Goal: Transaction & Acquisition: Purchase product/service

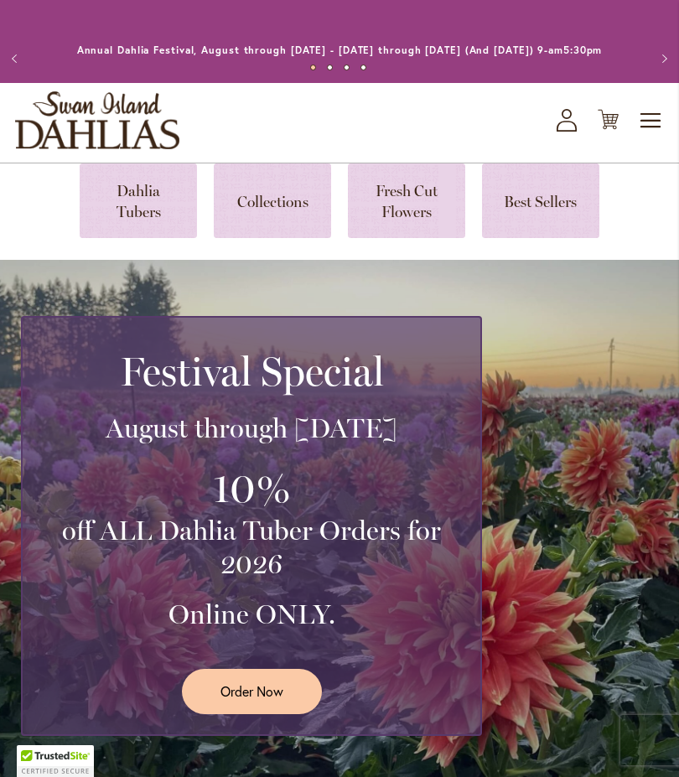
click at [646, 138] on span "Toggle Nav" at bounding box center [651, 121] width 25 height 34
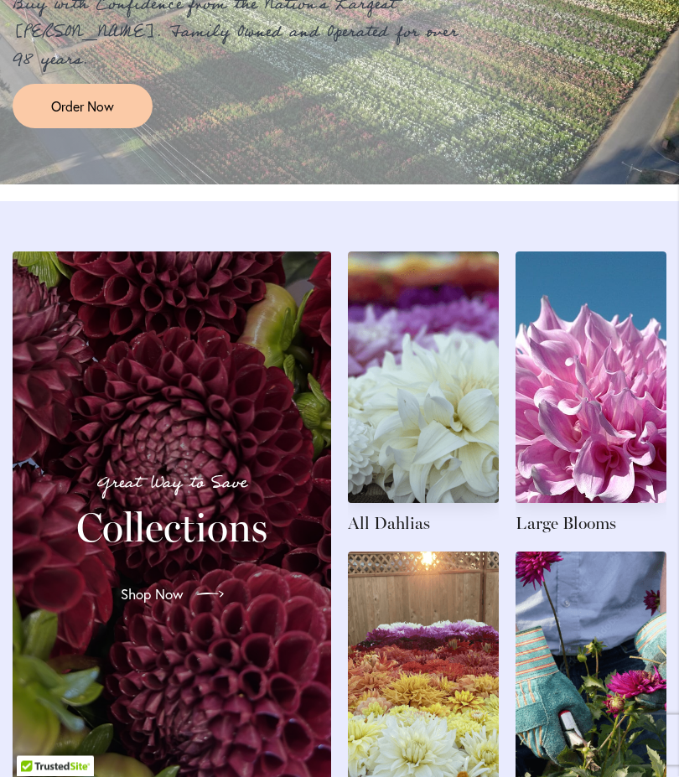
scroll to position [1643, 0]
click at [403, 535] on link at bounding box center [423, 393] width 151 height 283
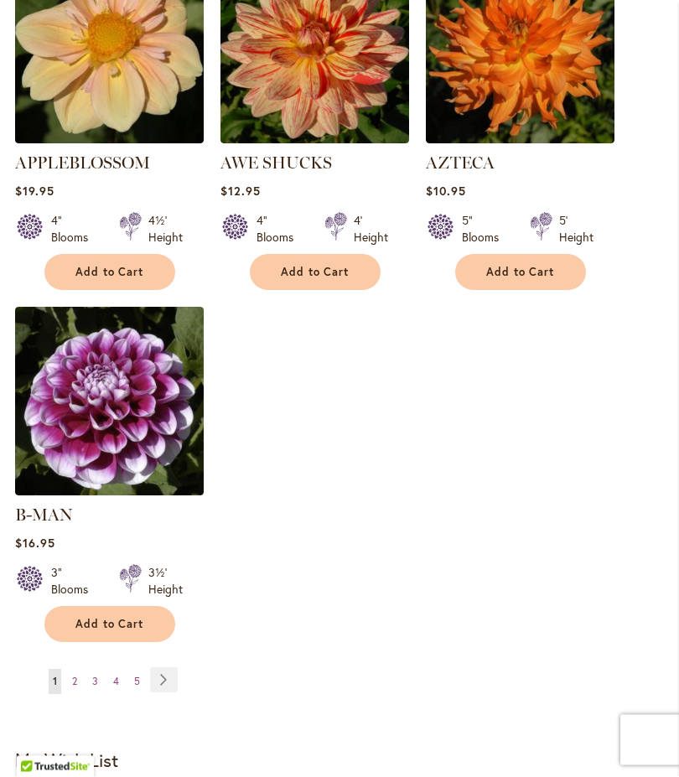
scroll to position [2163, 0]
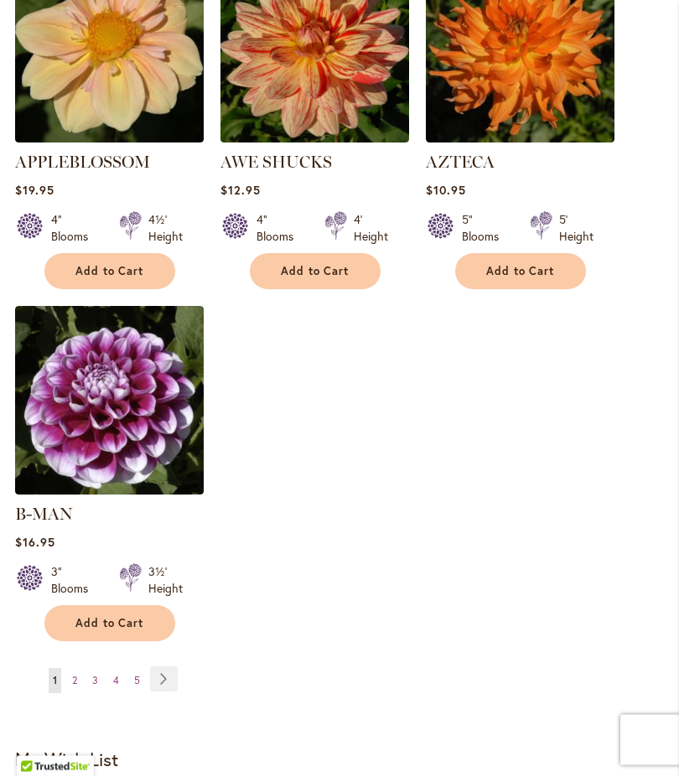
click at [162, 682] on link "Page Next" at bounding box center [164, 680] width 28 height 25
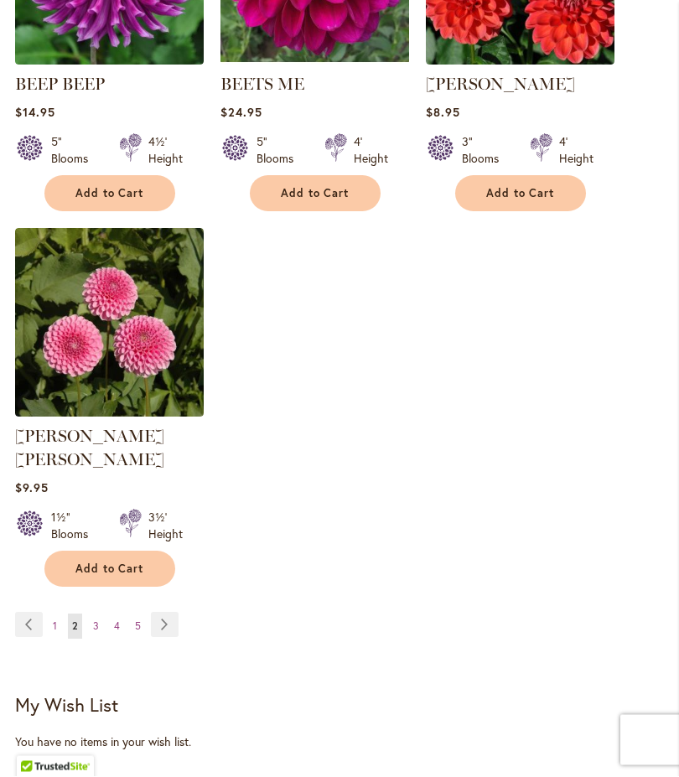
scroll to position [2226, 0]
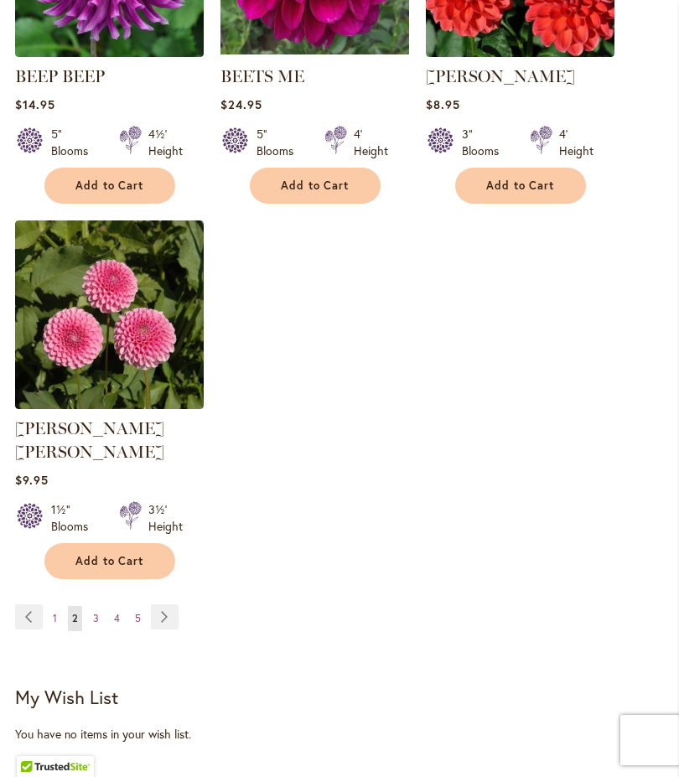
click at [174, 617] on link "Page Next" at bounding box center [165, 617] width 28 height 25
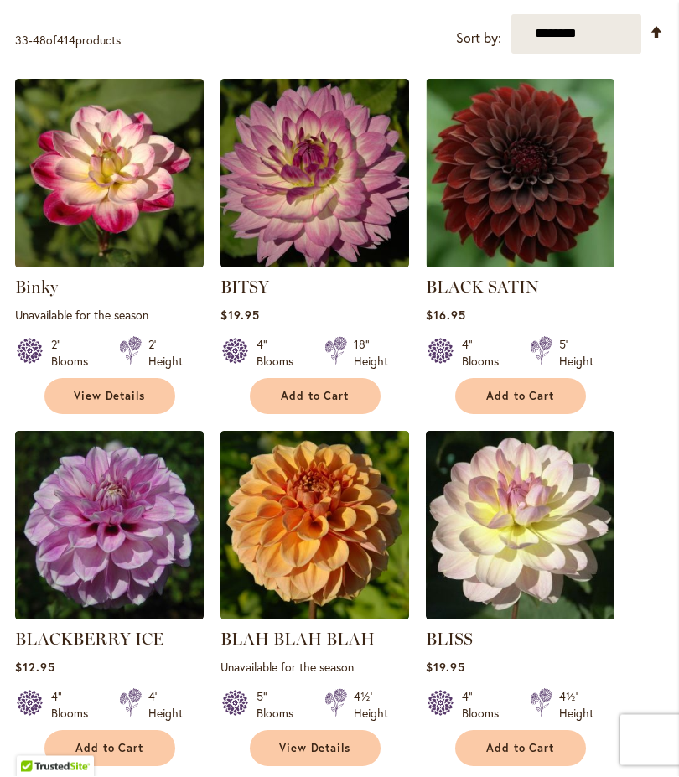
scroll to position [612, 0]
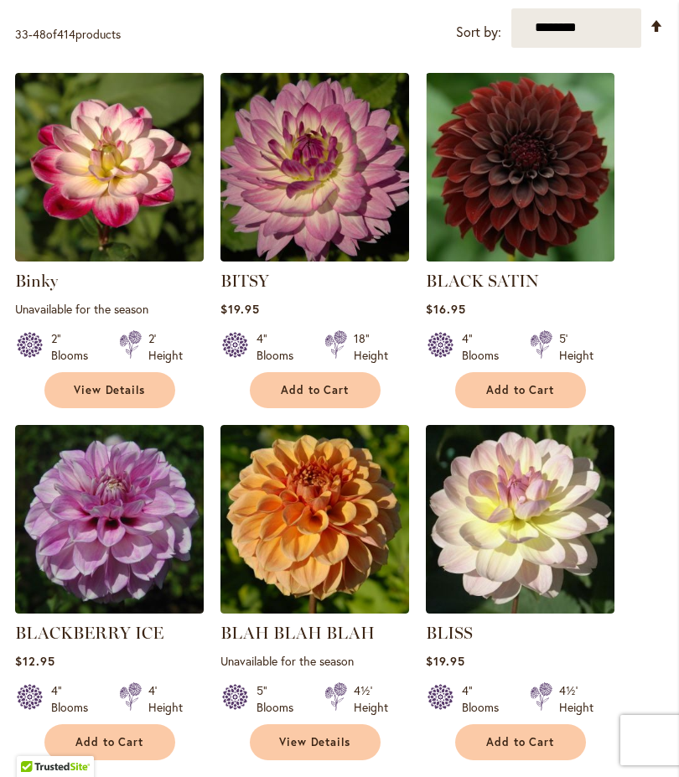
click at [177, 583] on img at bounding box center [109, 519] width 189 height 189
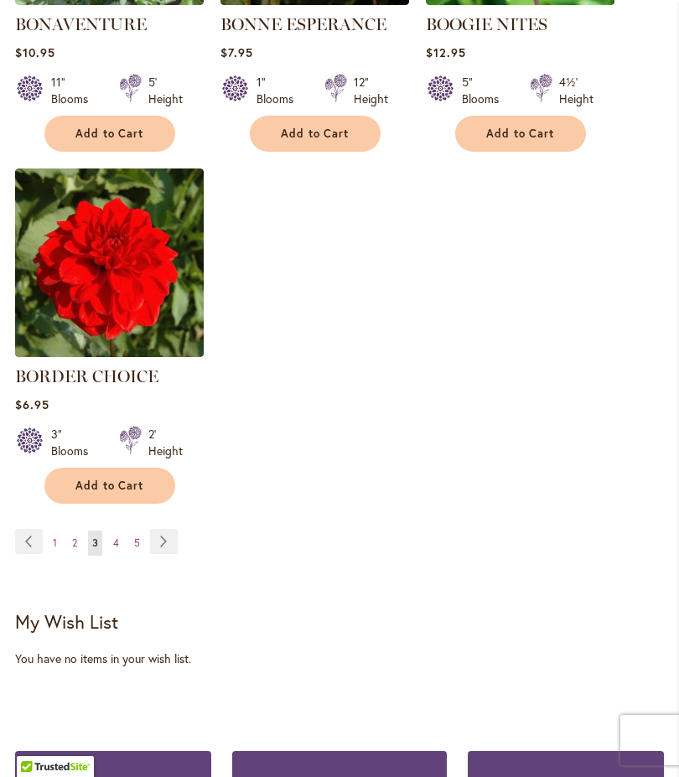
scroll to position [2281, 0]
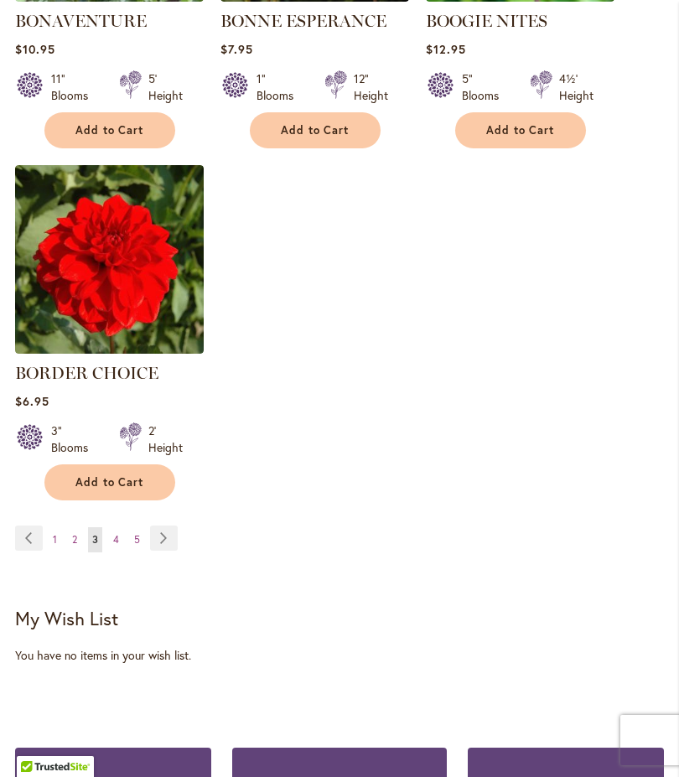
click at [177, 551] on link "Page Next" at bounding box center [164, 538] width 28 height 25
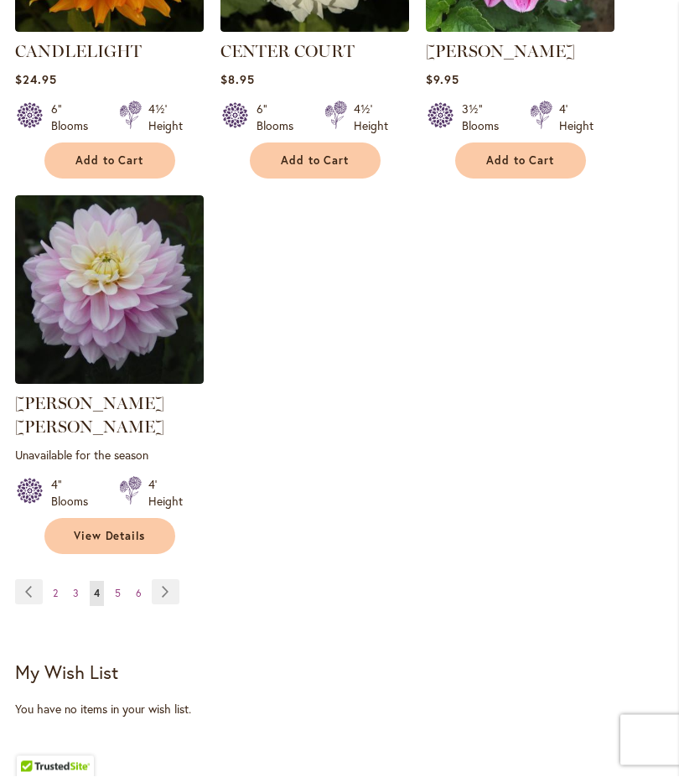
scroll to position [2349, 0]
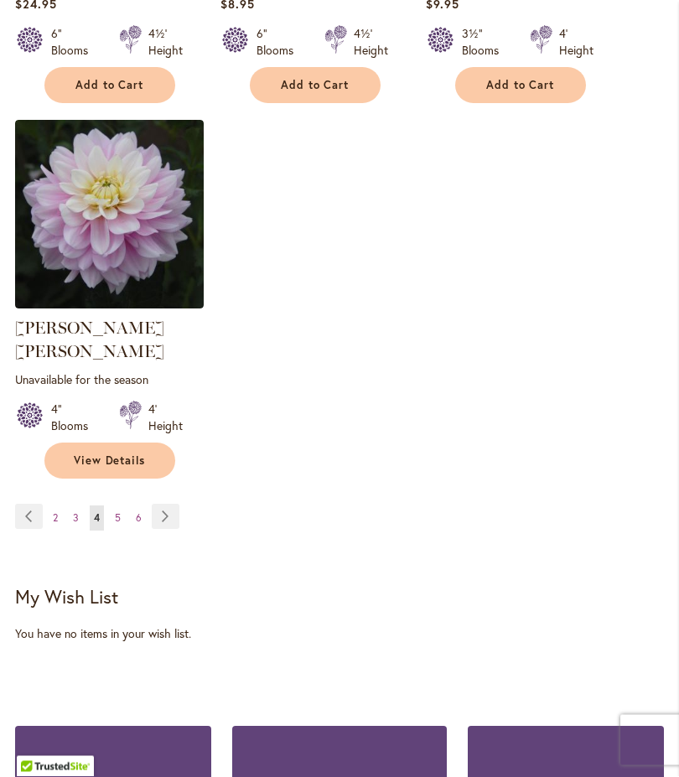
click at [174, 519] on link "Page Next" at bounding box center [166, 517] width 28 height 25
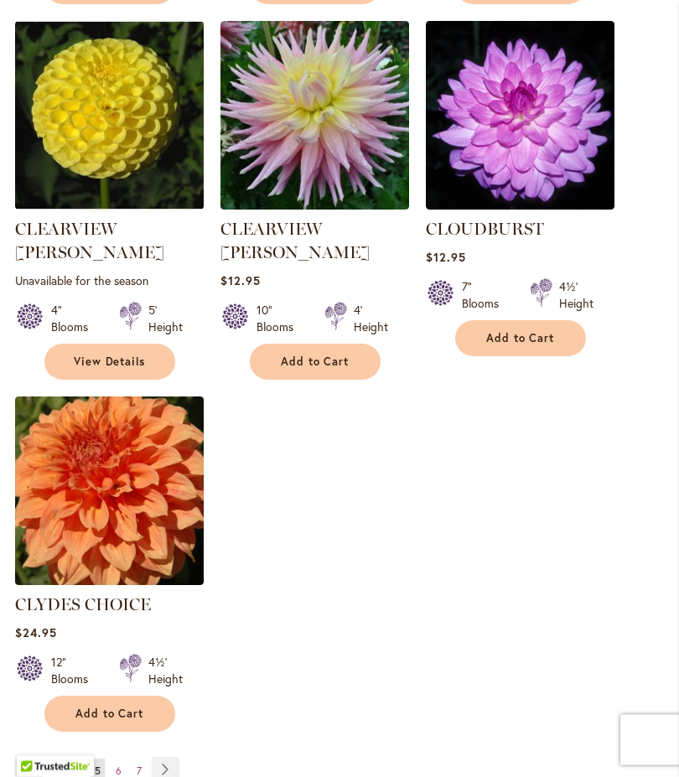
scroll to position [2097, 0]
click at [164, 757] on link "Page Next" at bounding box center [166, 769] width 28 height 25
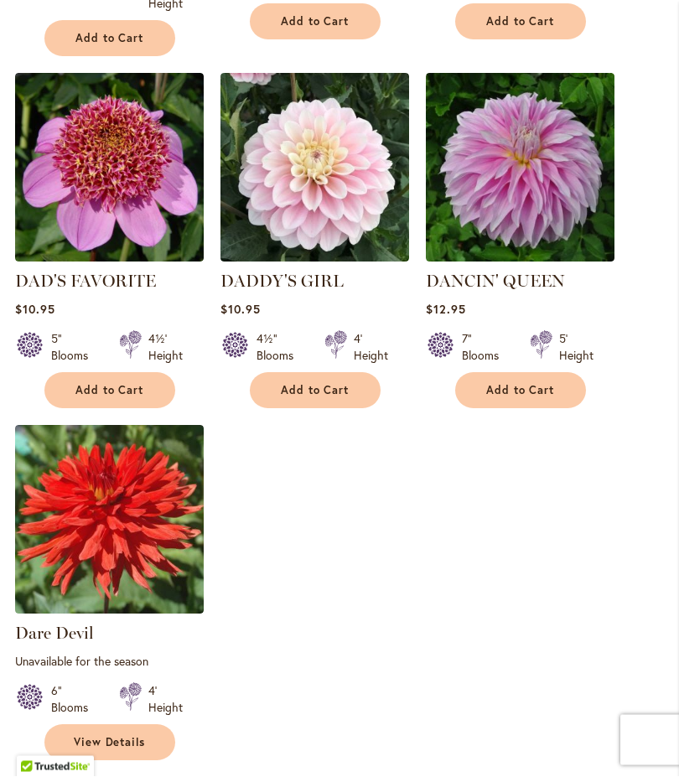
scroll to position [2061, 0]
click at [528, 408] on button "Add to Cart" at bounding box center [520, 390] width 131 height 36
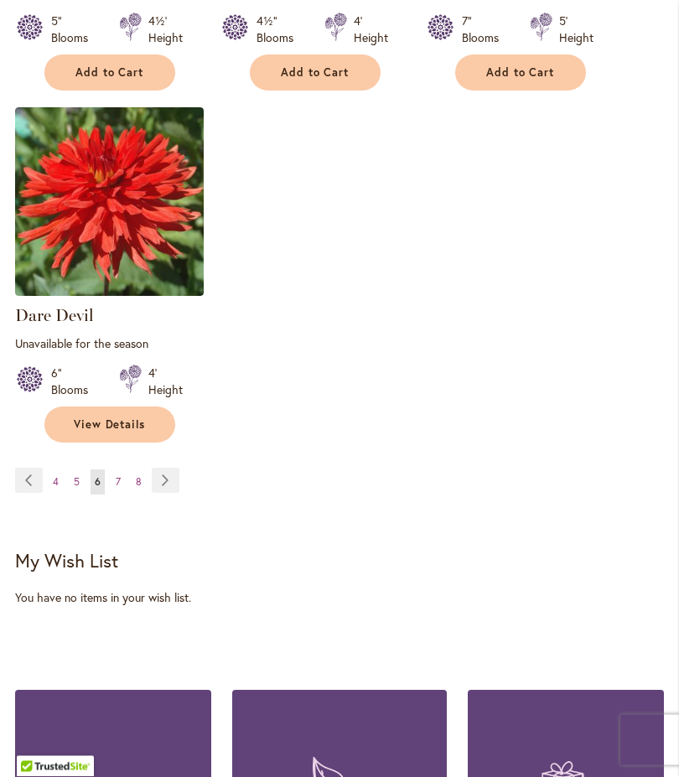
scroll to position [2443, 0]
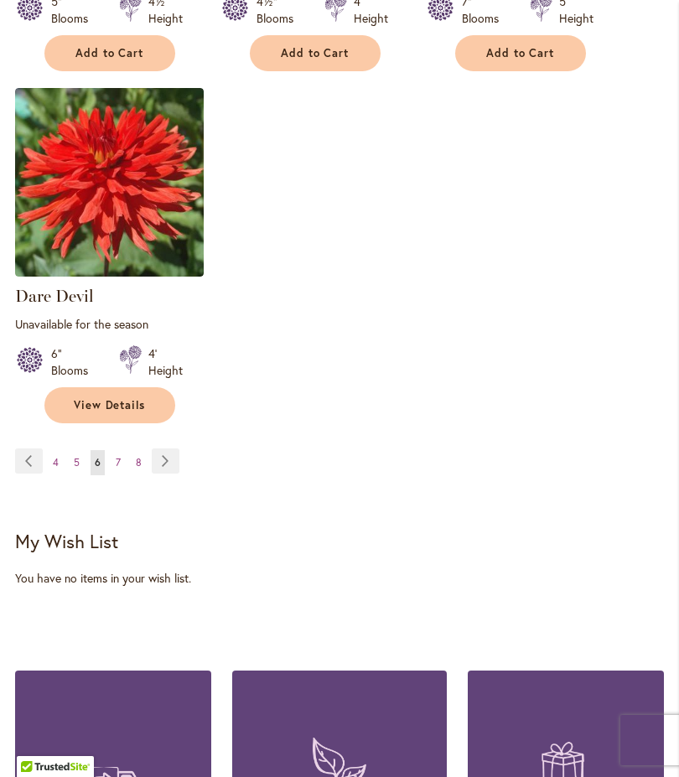
click at [169, 474] on link "Page Next" at bounding box center [166, 461] width 28 height 25
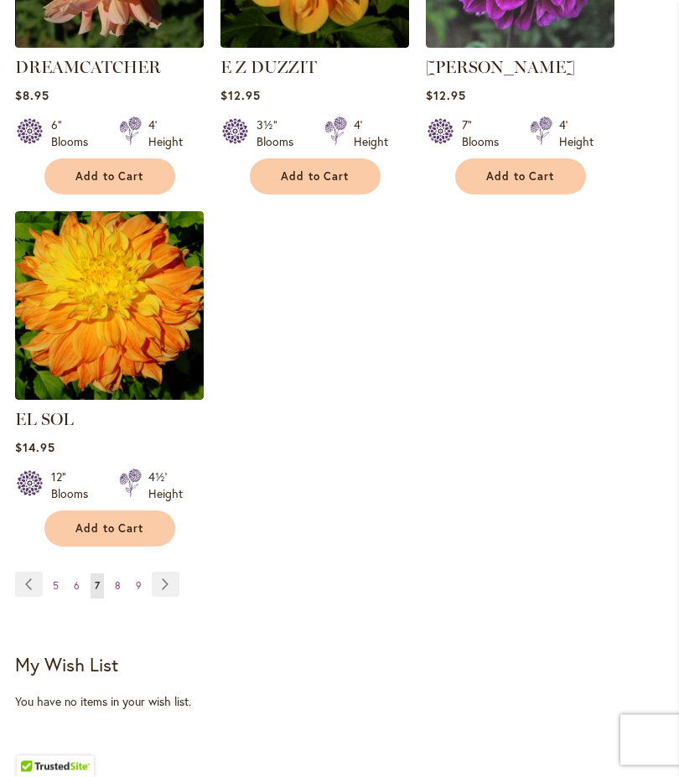
scroll to position [2258, 0]
click at [168, 588] on link "Page Next" at bounding box center [166, 584] width 28 height 25
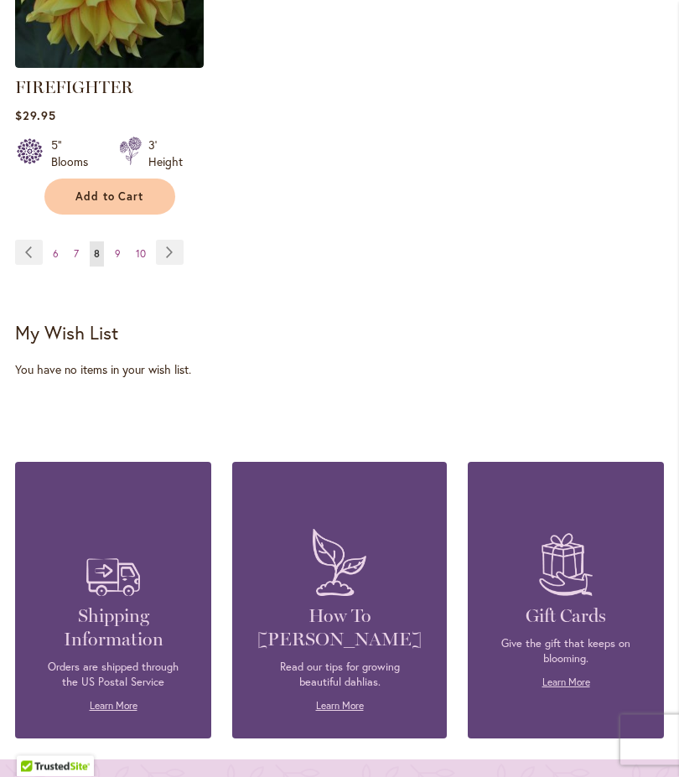
scroll to position [2743, 0]
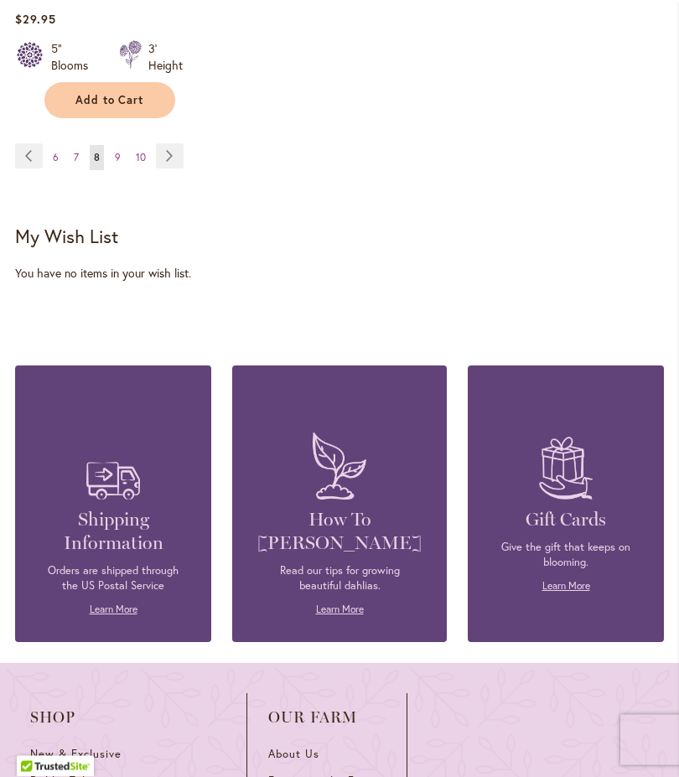
click at [34, 169] on link "Page Previous" at bounding box center [29, 156] width 28 height 25
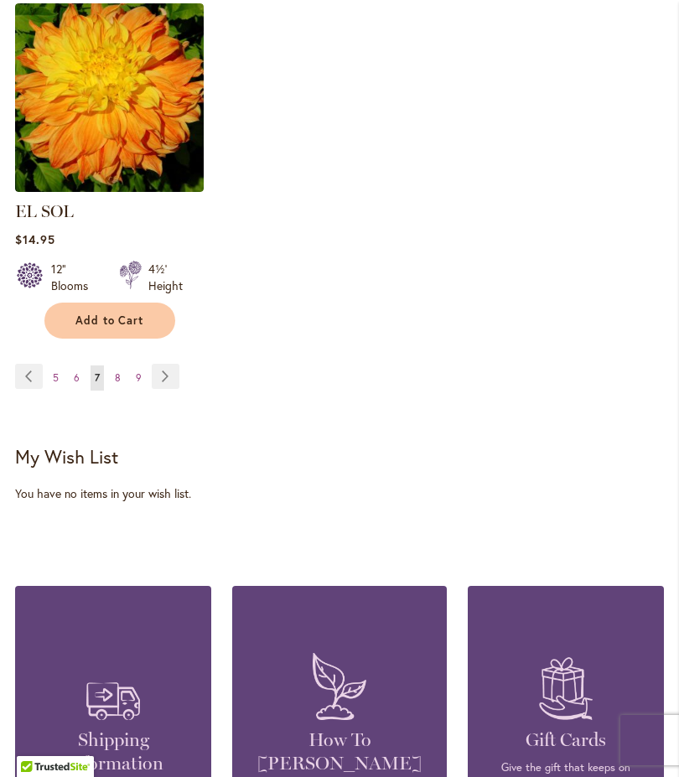
scroll to position [2465, 0]
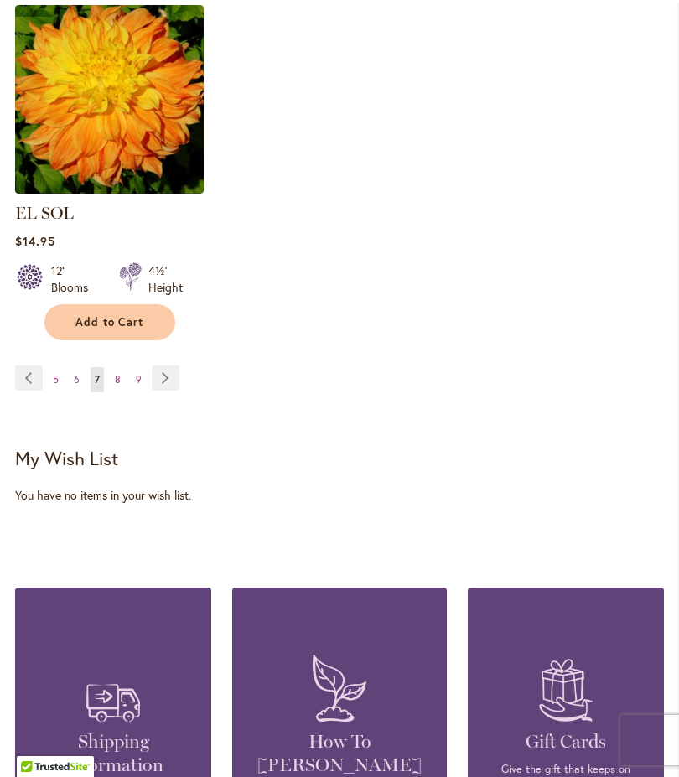
click at [36, 381] on link "Page Previous" at bounding box center [29, 378] width 28 height 25
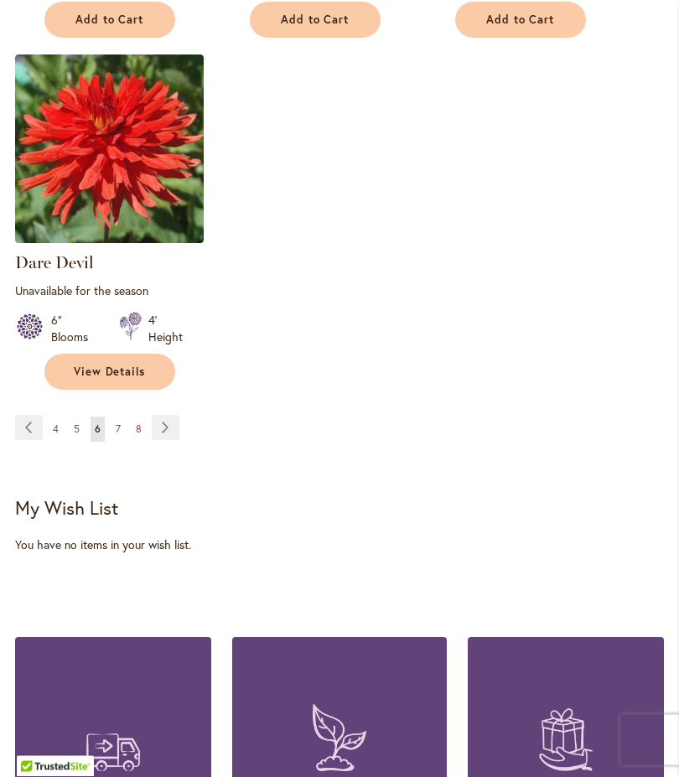
scroll to position [2434, 0]
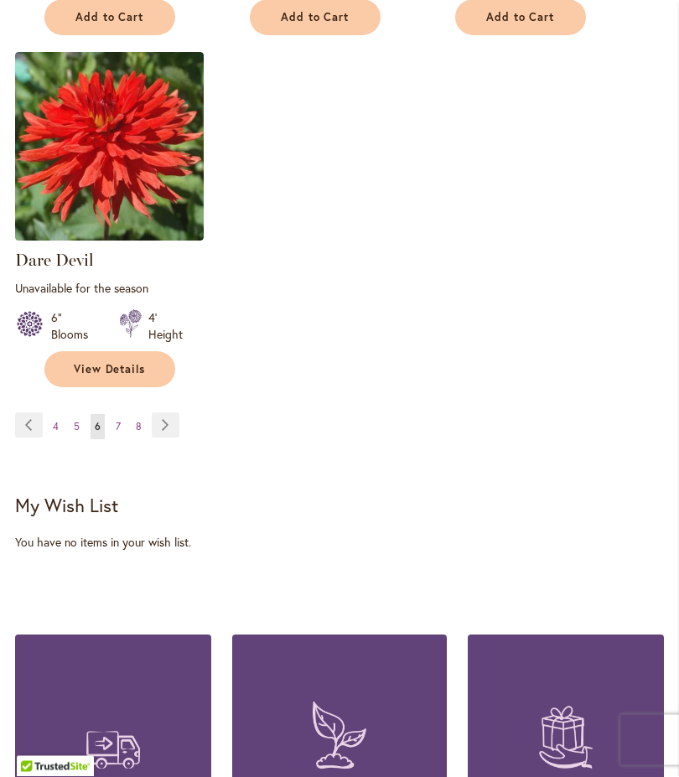
click at [31, 439] on link "Page Previous" at bounding box center [29, 425] width 28 height 25
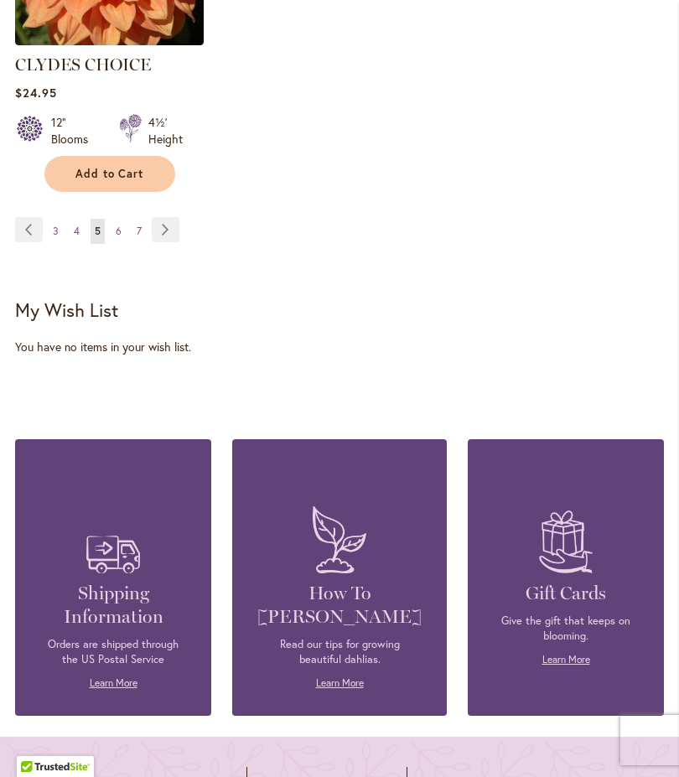
scroll to position [2636, 0]
click at [39, 226] on div "Page Page Previous Page 3 Page 4 You're currently reading page 5" at bounding box center [339, 242] width 649 height 48
click at [35, 218] on link "Page Previous" at bounding box center [29, 230] width 28 height 25
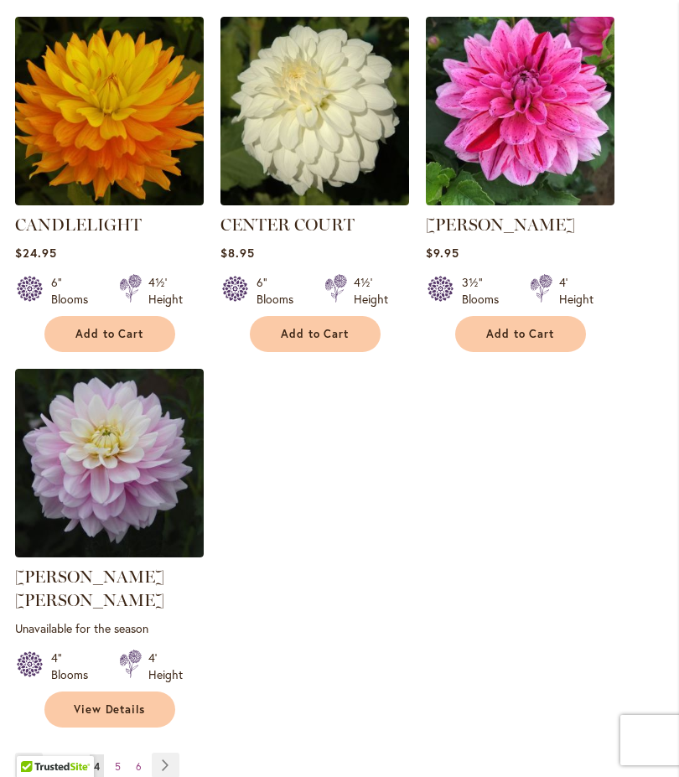
scroll to position [2105, 0]
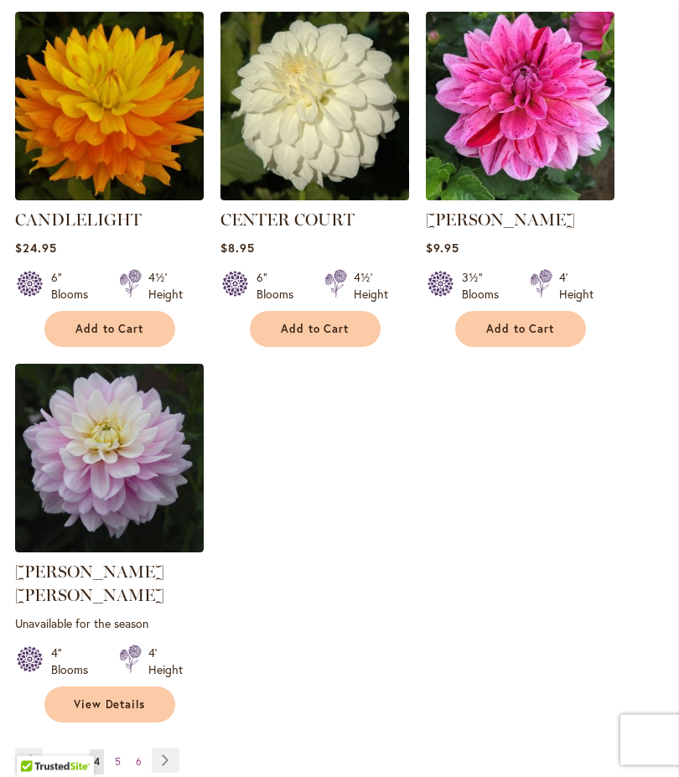
click at [36, 761] on link "Page Previous" at bounding box center [29, 761] width 28 height 25
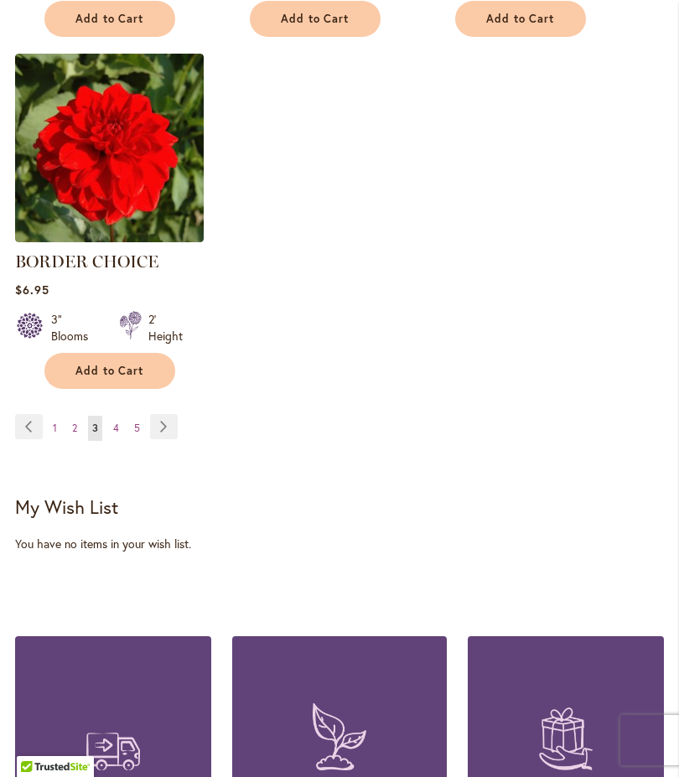
scroll to position [2429, 0]
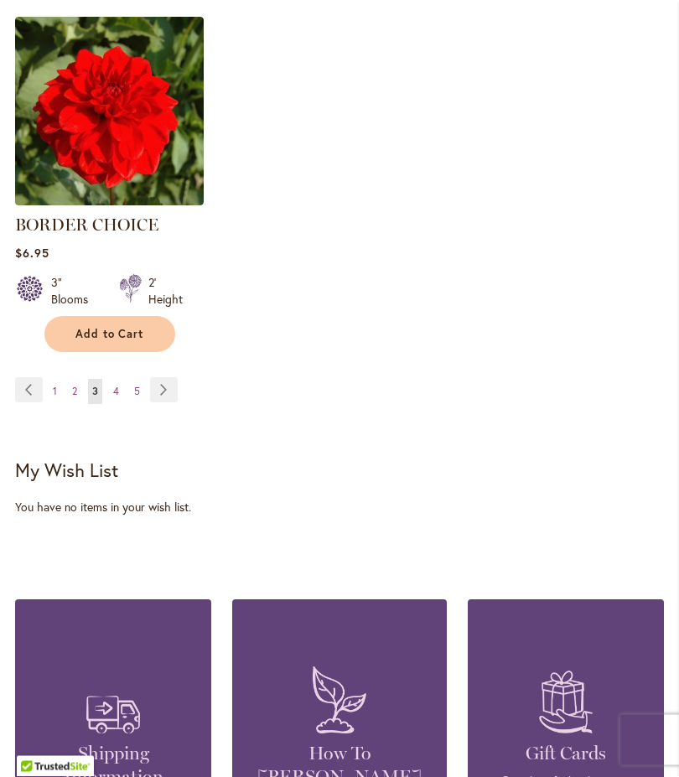
click at [41, 403] on link "Page Previous" at bounding box center [29, 390] width 28 height 25
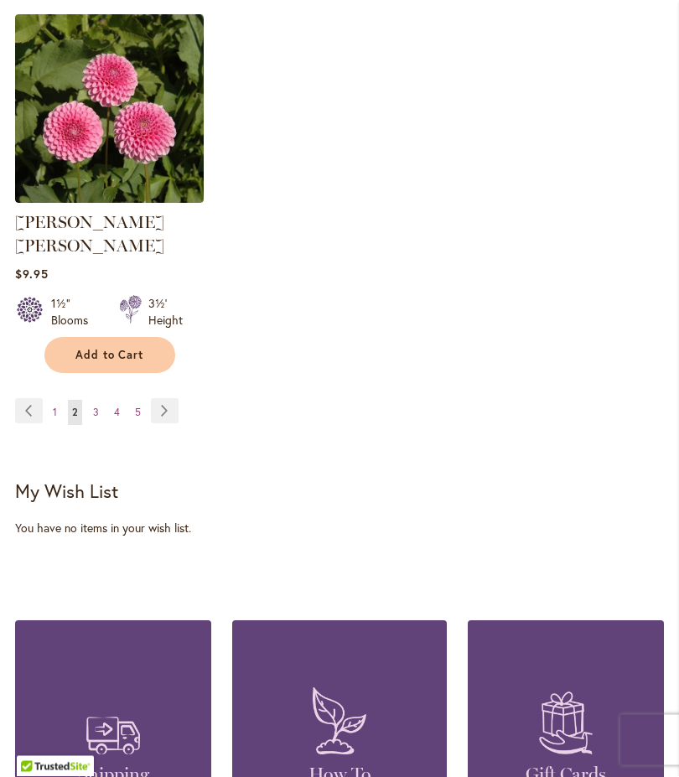
scroll to position [2432, 0]
click at [27, 415] on link "Page Previous" at bounding box center [29, 410] width 28 height 25
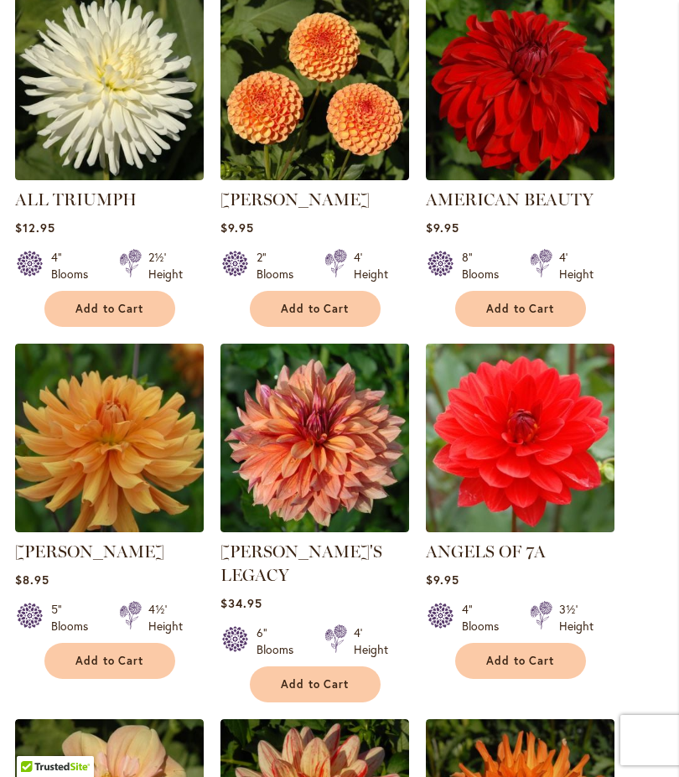
scroll to position [1406, 0]
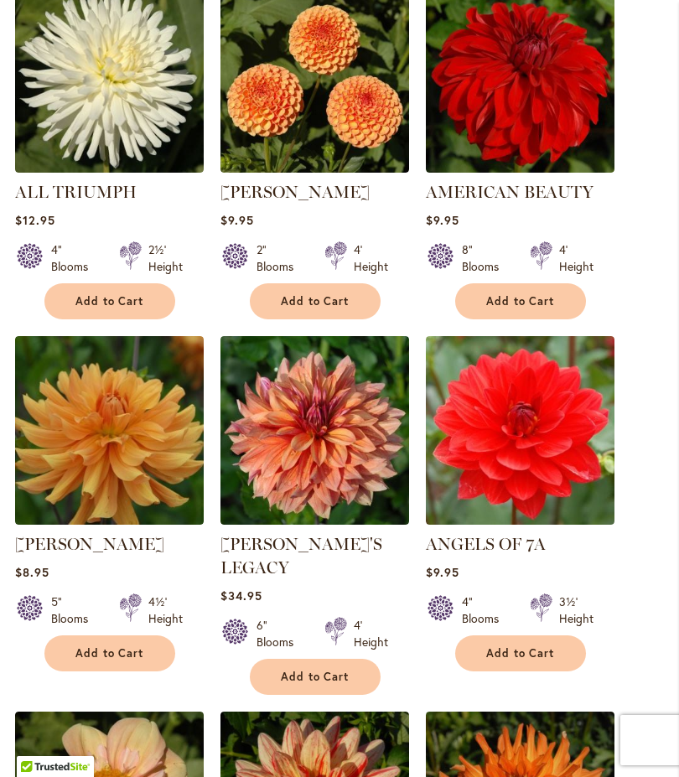
click at [331, 673] on span "Add to Cart" at bounding box center [315, 677] width 69 height 14
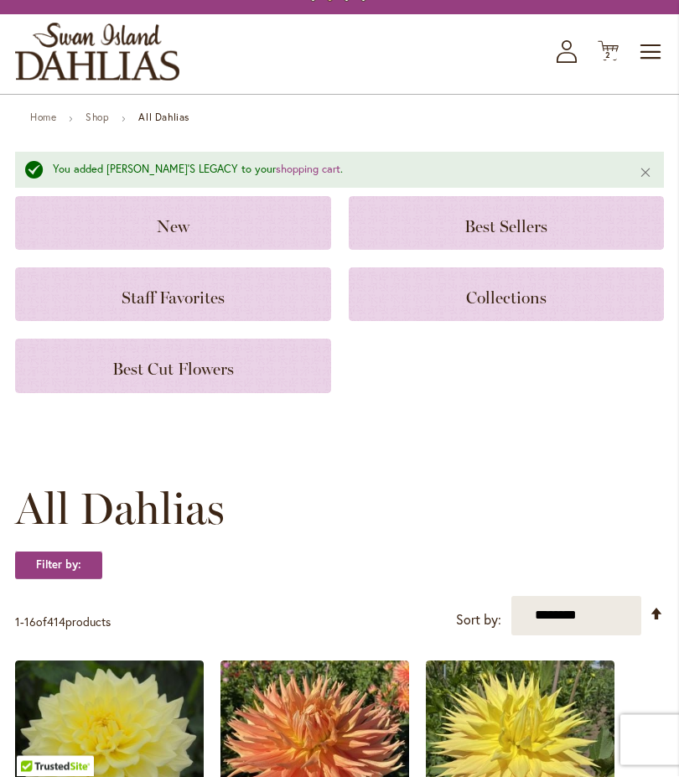
scroll to position [0, 0]
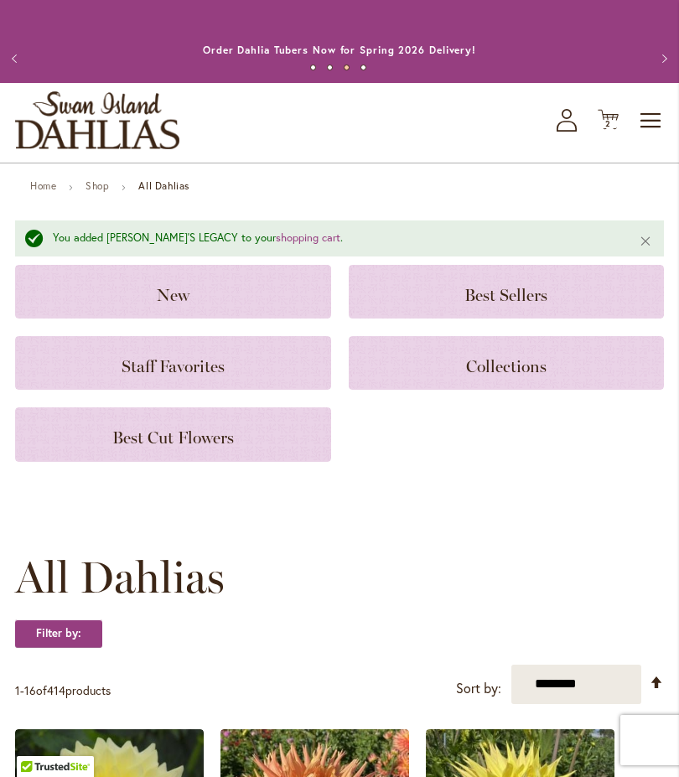
click at [616, 128] on span "2 2 items" at bounding box center [608, 124] width 17 height 8
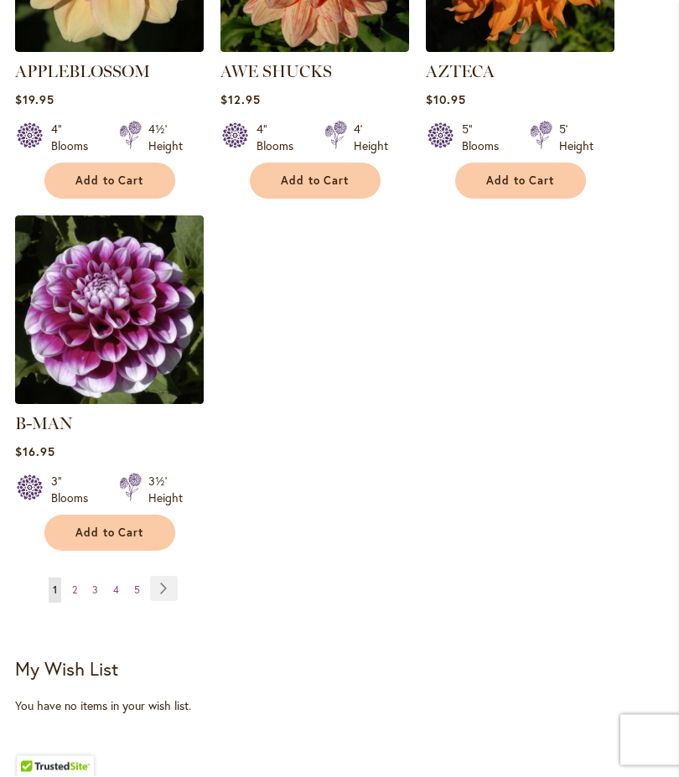
scroll to position [2300, 0]
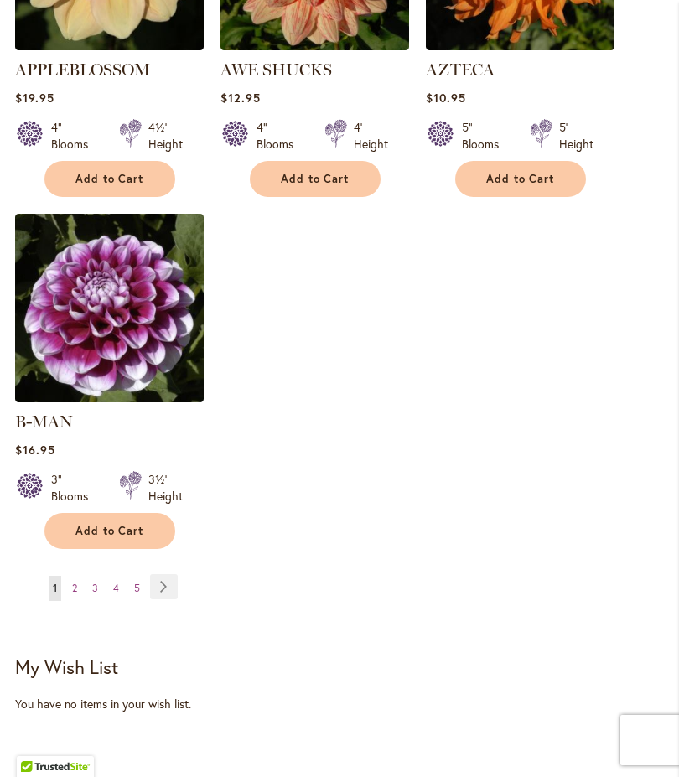
click at [169, 589] on link "Page Next" at bounding box center [164, 586] width 28 height 25
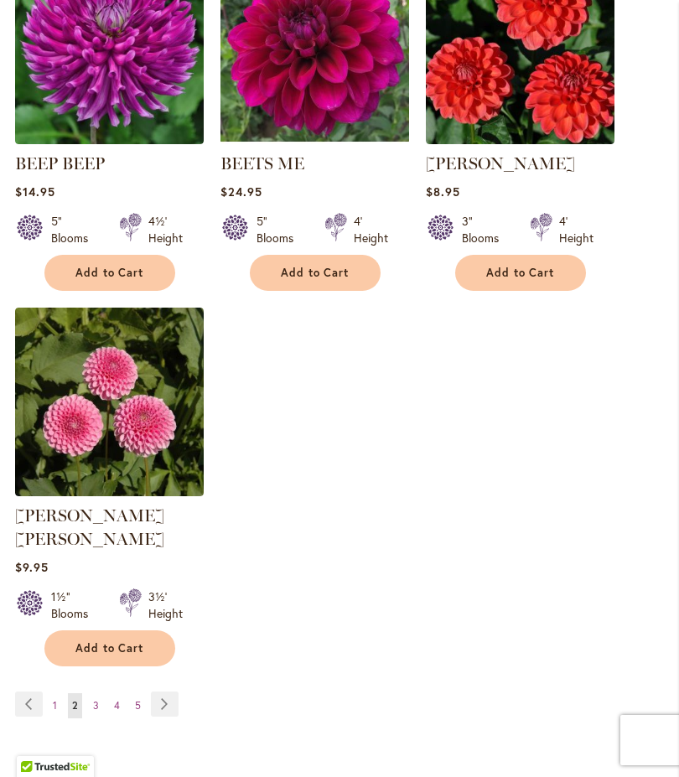
scroll to position [2142, 0]
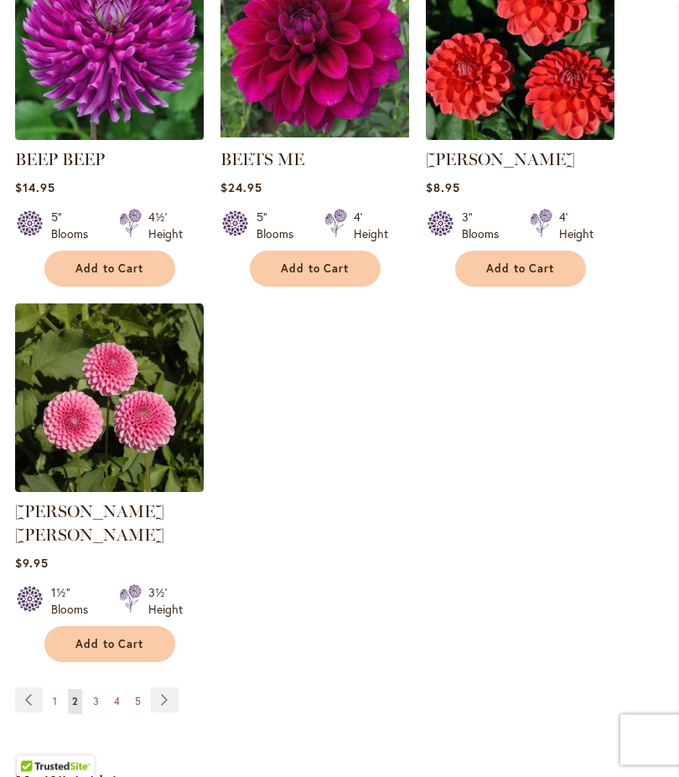
click at [188, 695] on div "Page Page Previous Page 1 You're currently reading page 2 Page 3" at bounding box center [339, 713] width 649 height 48
click at [169, 704] on link "Page Next" at bounding box center [165, 700] width 28 height 25
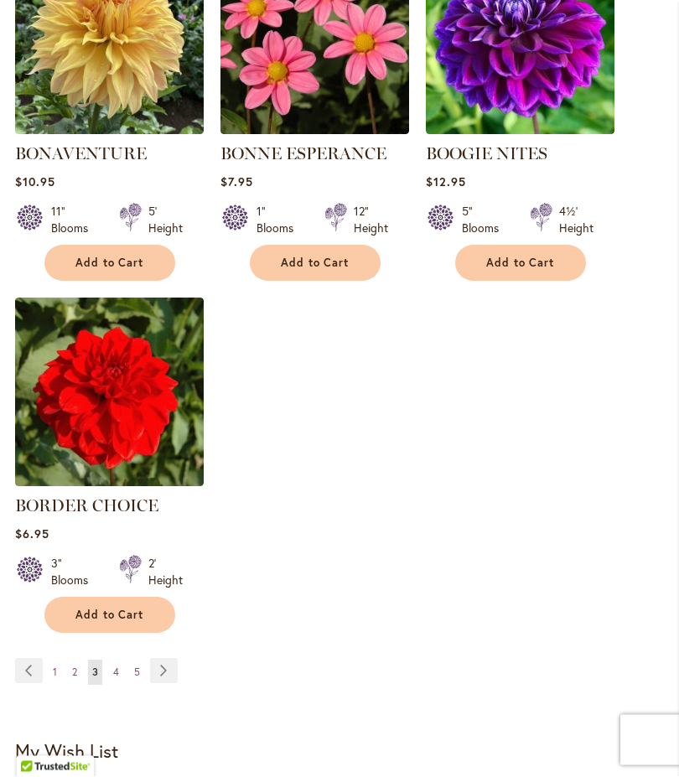
scroll to position [2169, 0]
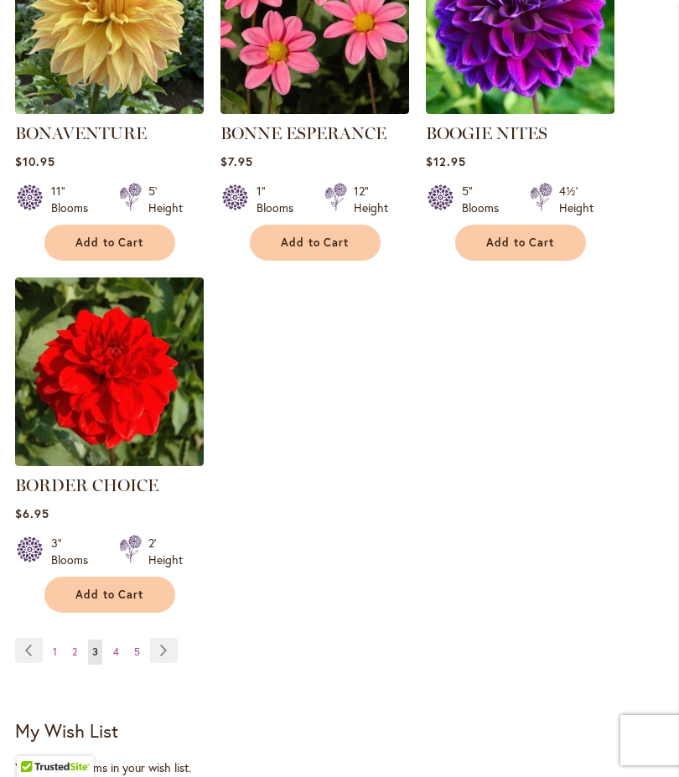
click at [173, 663] on link "Page Next" at bounding box center [164, 650] width 28 height 25
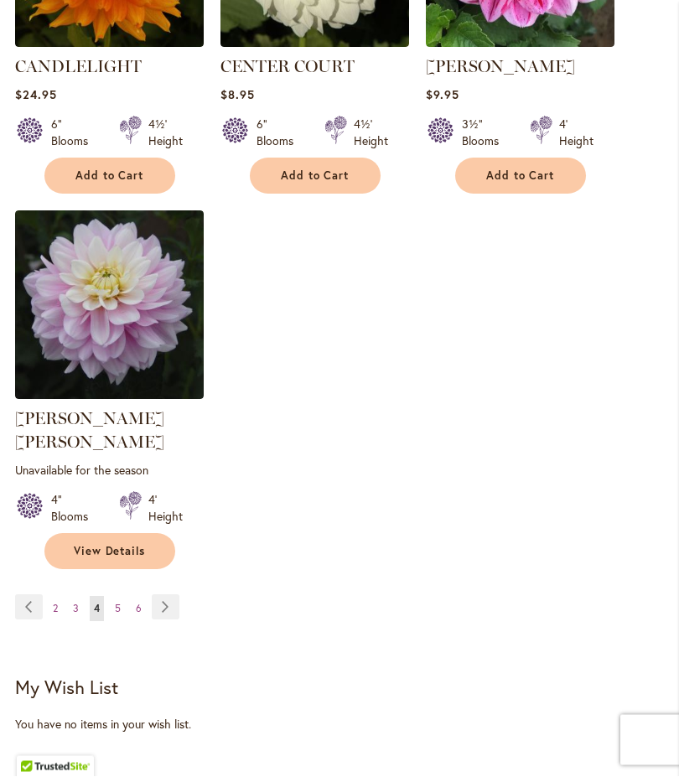
scroll to position [2259, 0]
click at [170, 602] on link "Page Next" at bounding box center [166, 607] width 28 height 25
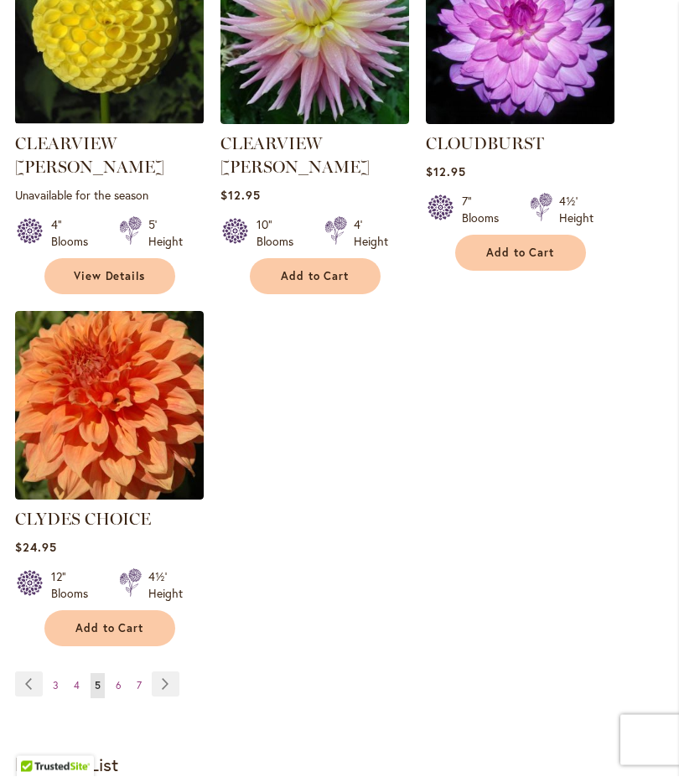
scroll to position [2183, 0]
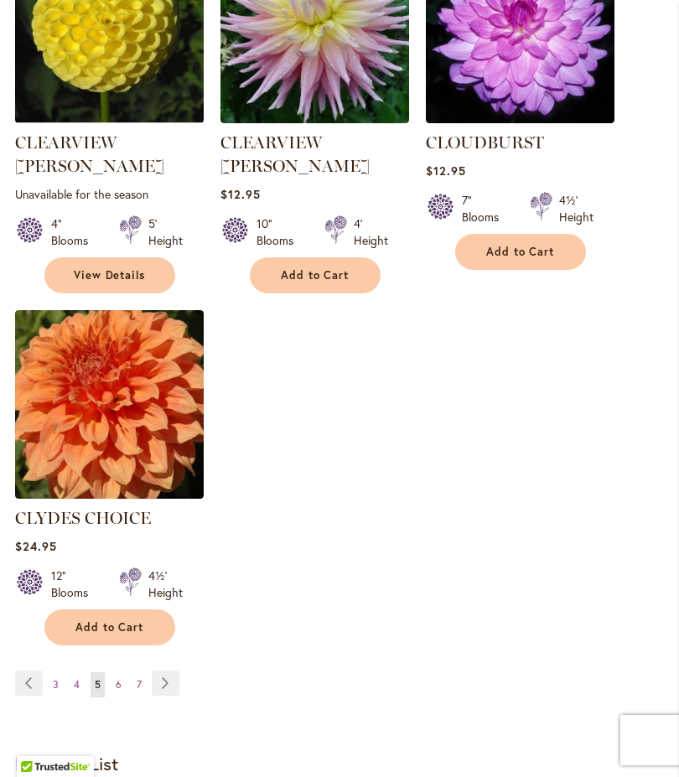
click at [161, 671] on link "Page Next" at bounding box center [166, 683] width 28 height 25
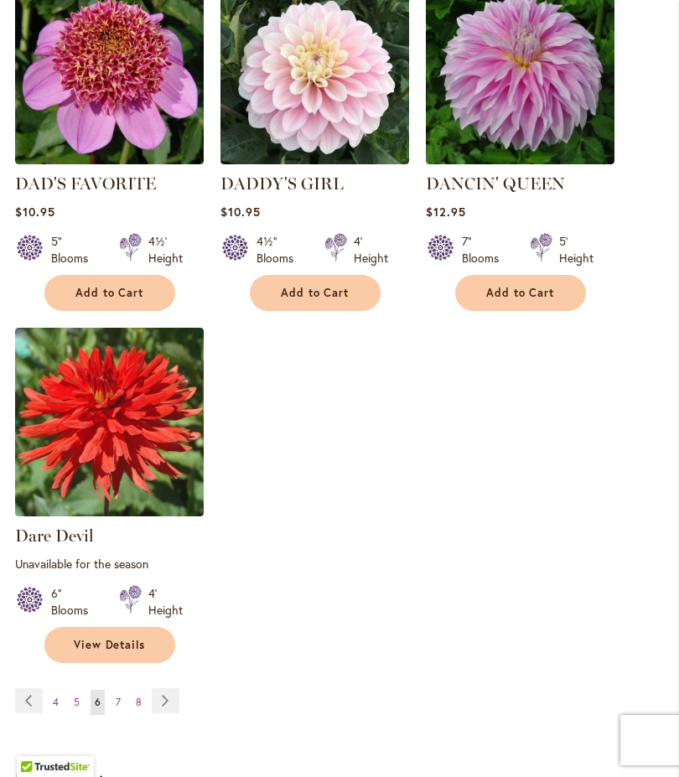
scroll to position [2165, 0]
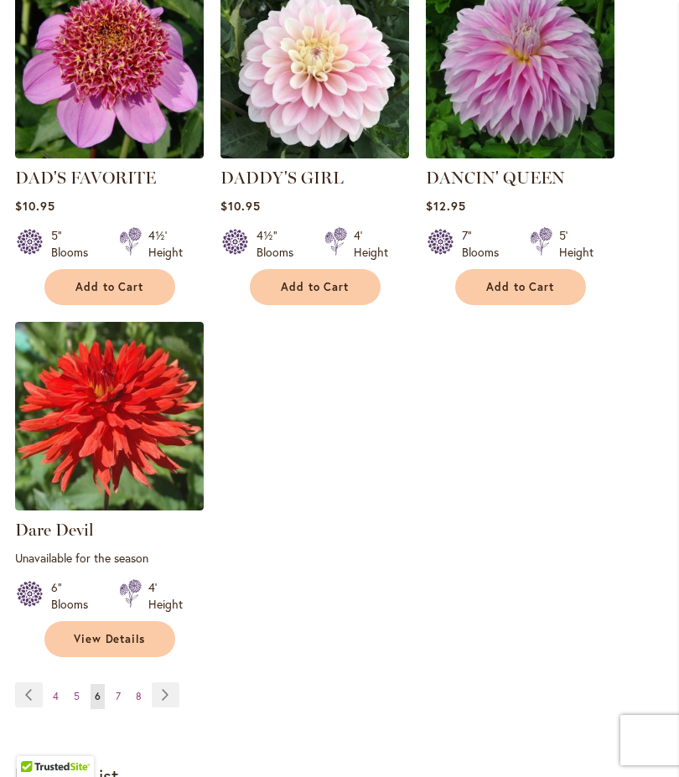
click at [169, 708] on link "Page Next" at bounding box center [166, 695] width 28 height 25
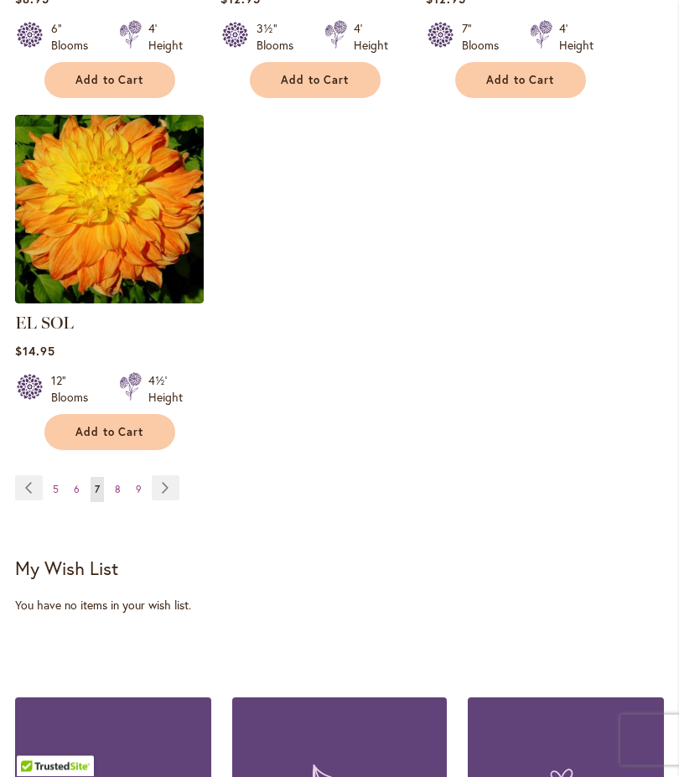
scroll to position [2355, 0]
click at [175, 481] on link "Page Next" at bounding box center [166, 488] width 28 height 25
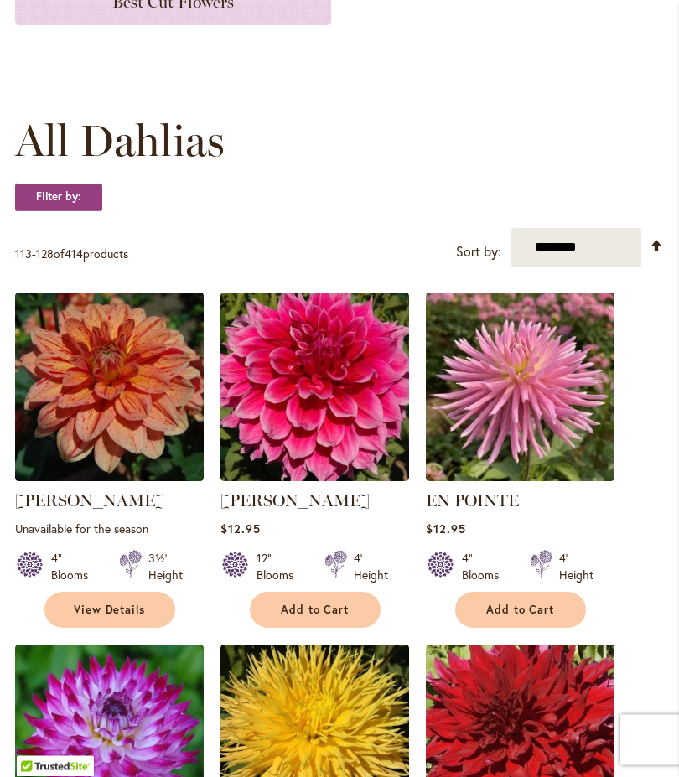
scroll to position [392, 0]
click at [372, 436] on img at bounding box center [315, 387] width 189 height 189
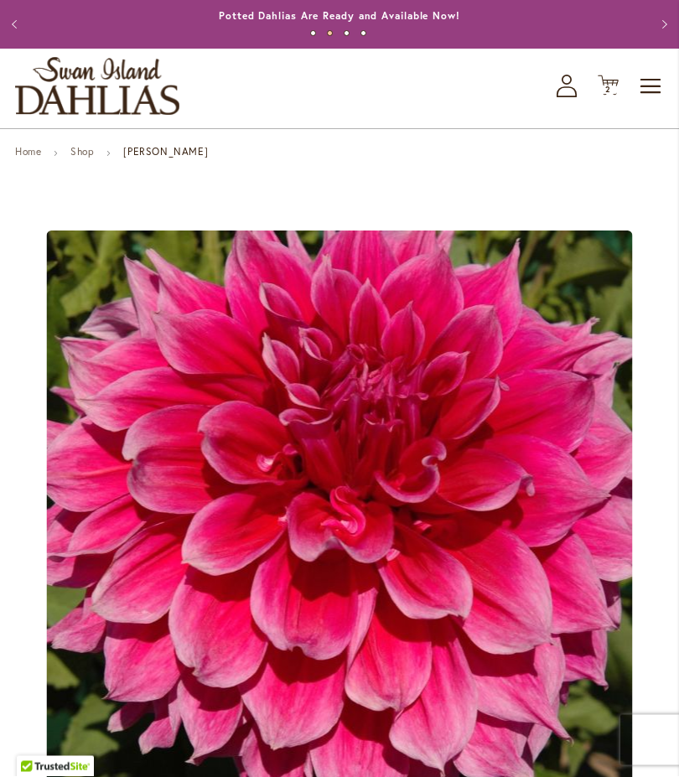
scroll to position [28, 0]
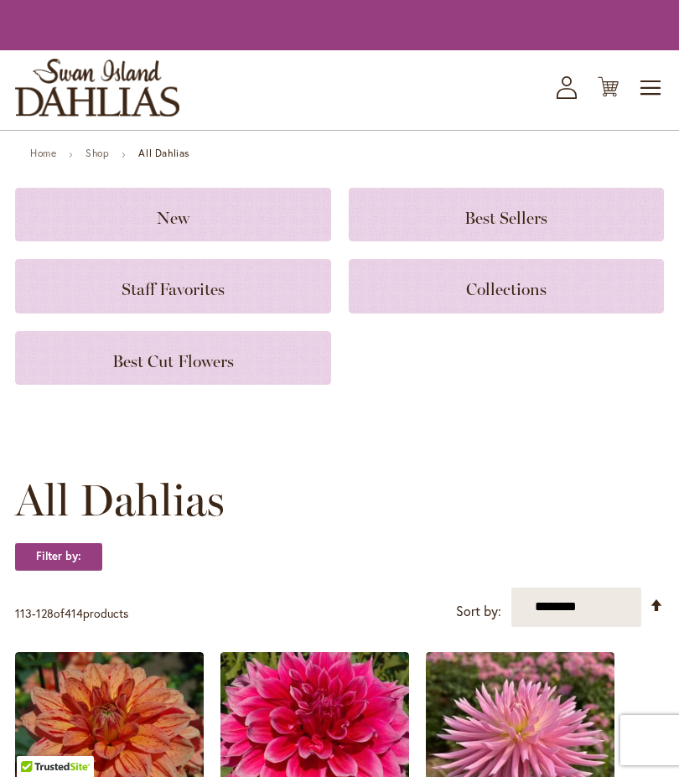
scroll to position [475, 0]
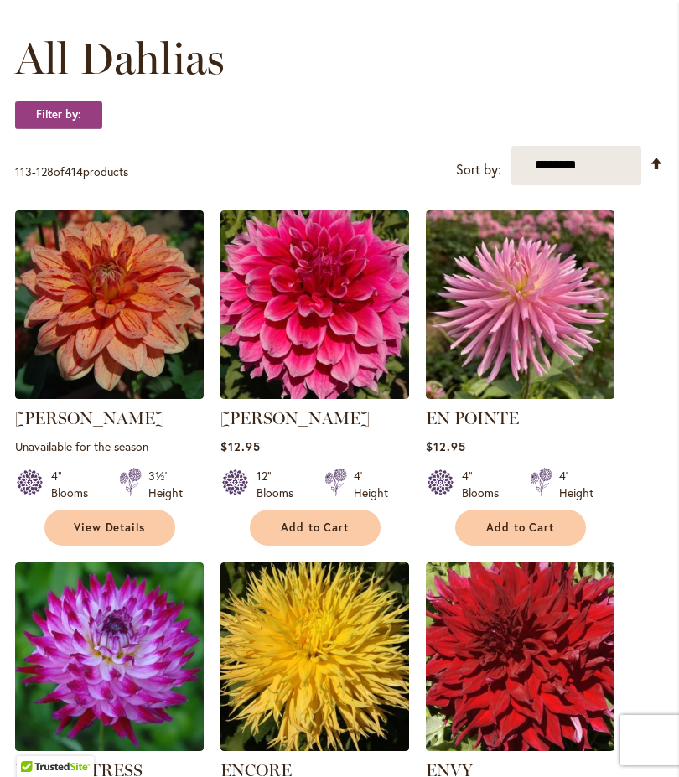
click at [351, 546] on button "Add to Cart" at bounding box center [315, 528] width 131 height 36
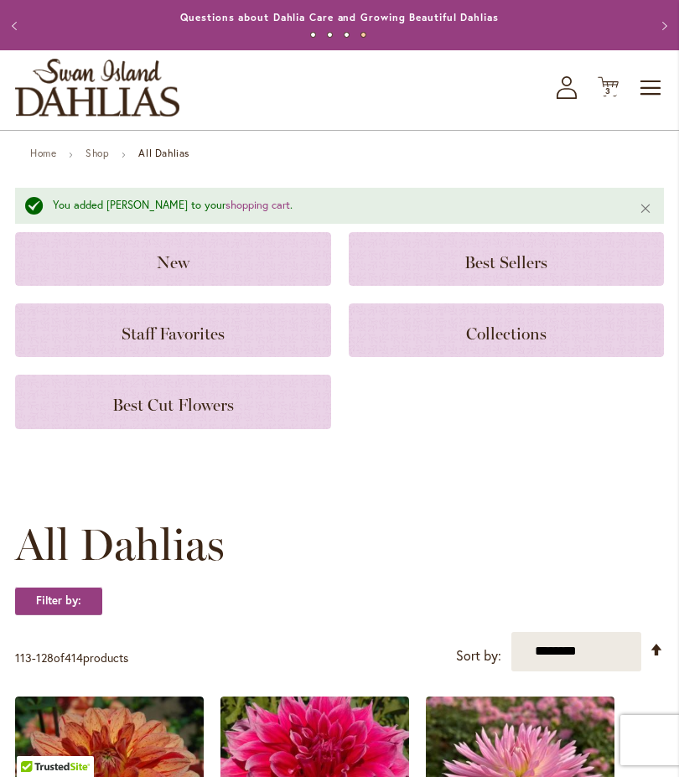
scroll to position [0, 0]
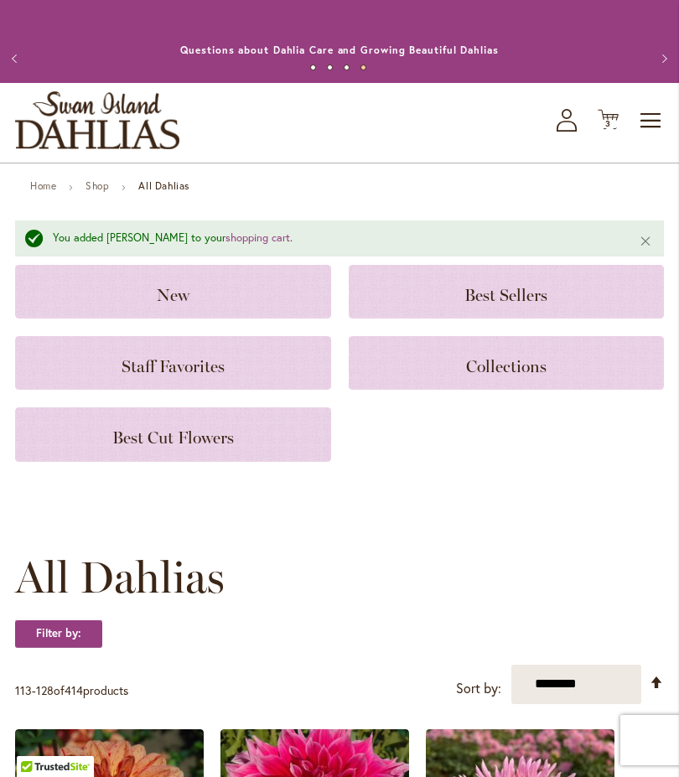
click at [616, 130] on icon "Cart .cls-1 { fill: #231f20; }" at bounding box center [608, 119] width 21 height 21
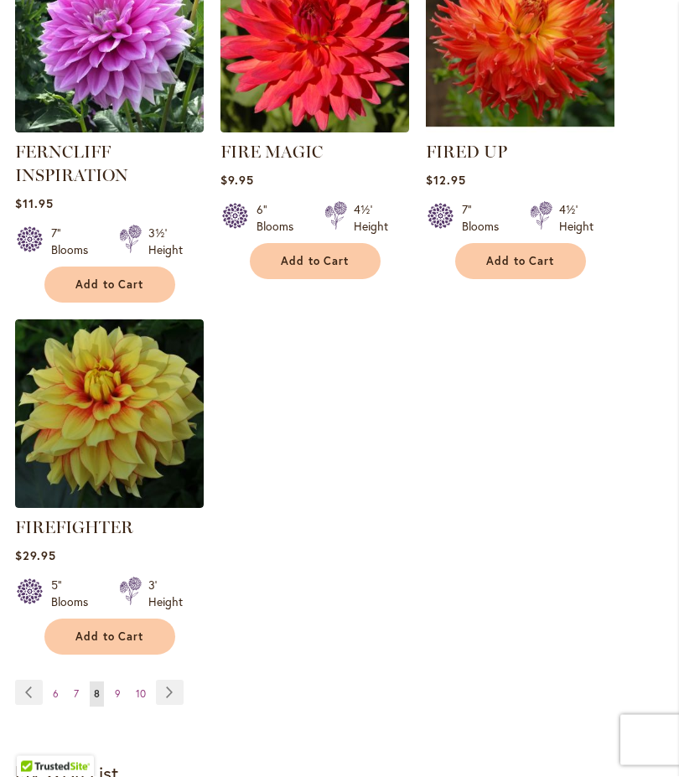
scroll to position [2256, 0]
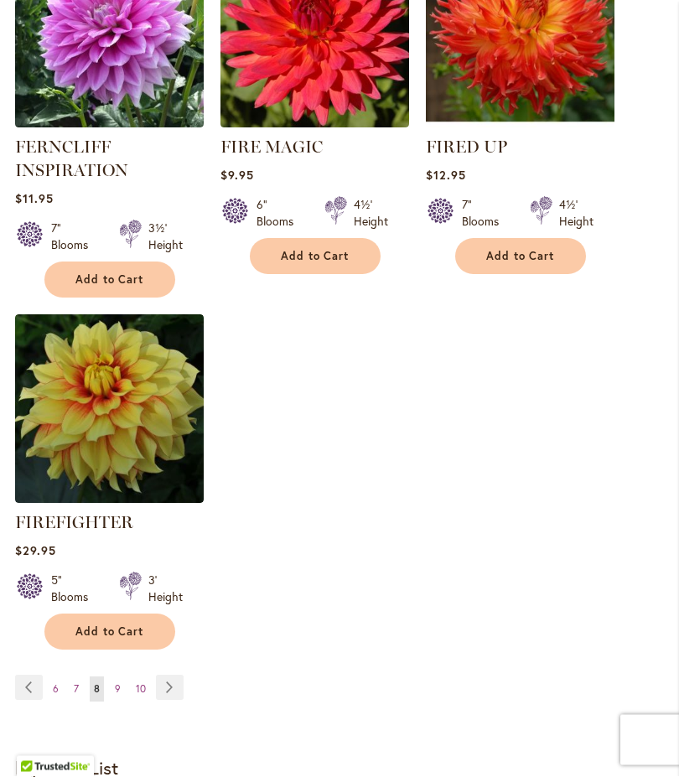
click at [171, 701] on link "Page Next" at bounding box center [170, 688] width 28 height 25
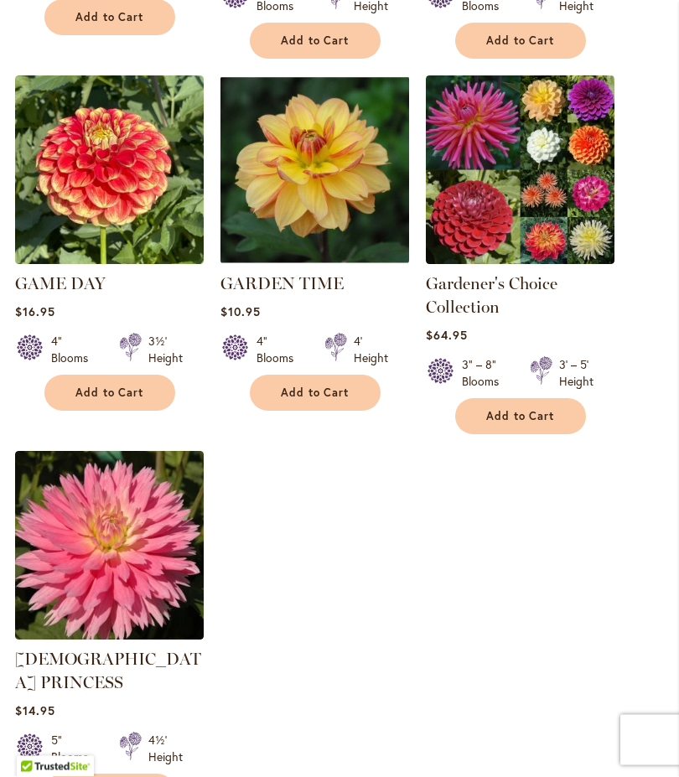
scroll to position [2090, 0]
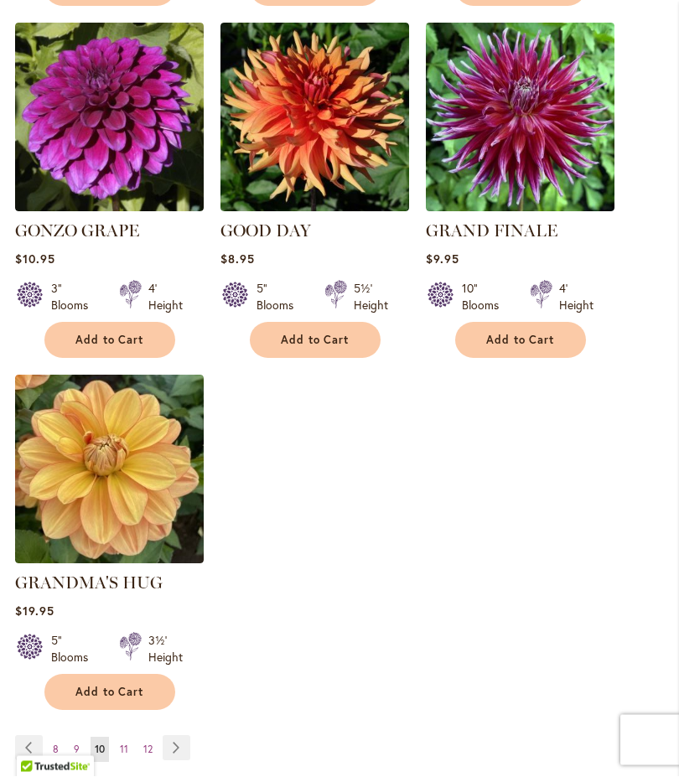
scroll to position [2095, 0]
click at [183, 751] on link "Page Next" at bounding box center [177, 747] width 28 height 25
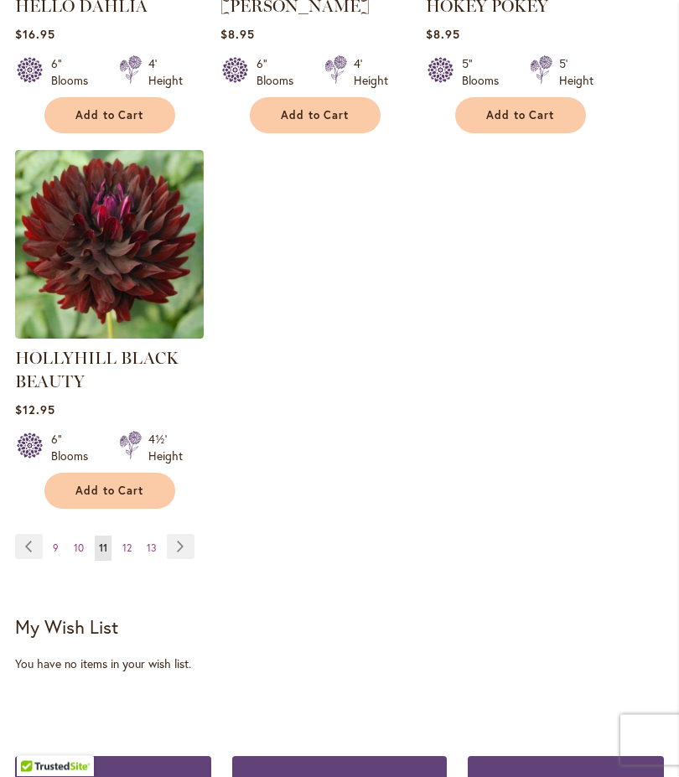
scroll to position [2369, 0]
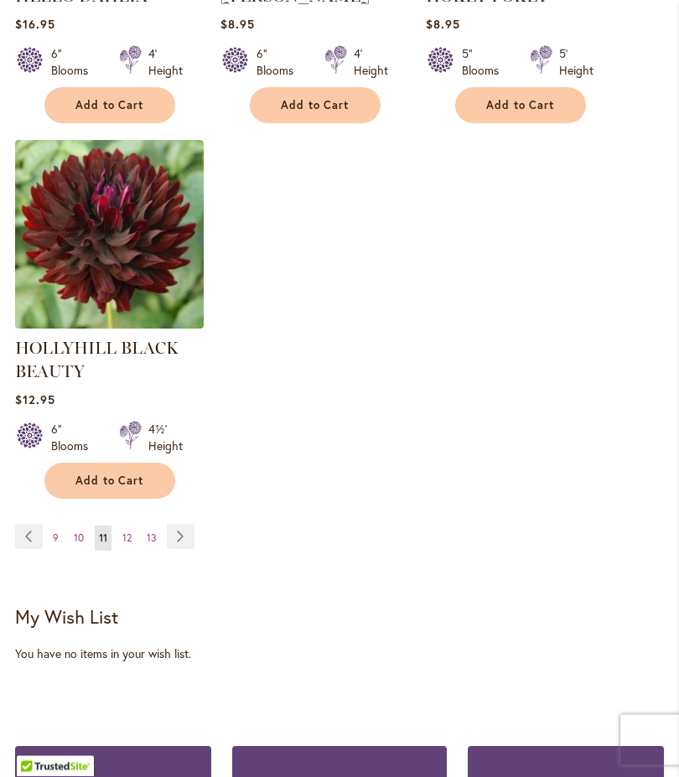
click at [187, 550] on link "Page Next" at bounding box center [181, 537] width 28 height 25
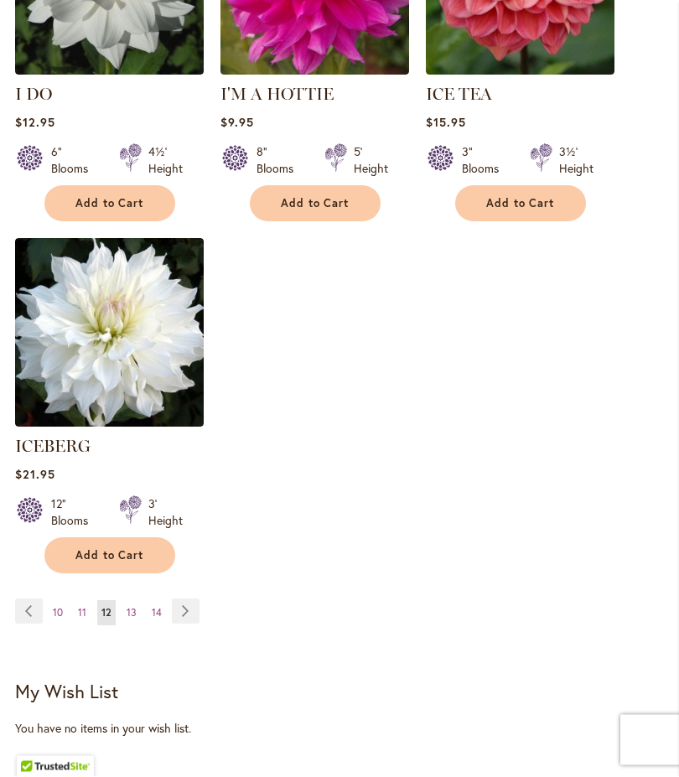
scroll to position [2232, 0]
click at [198, 607] on link "Page Next" at bounding box center [186, 611] width 28 height 25
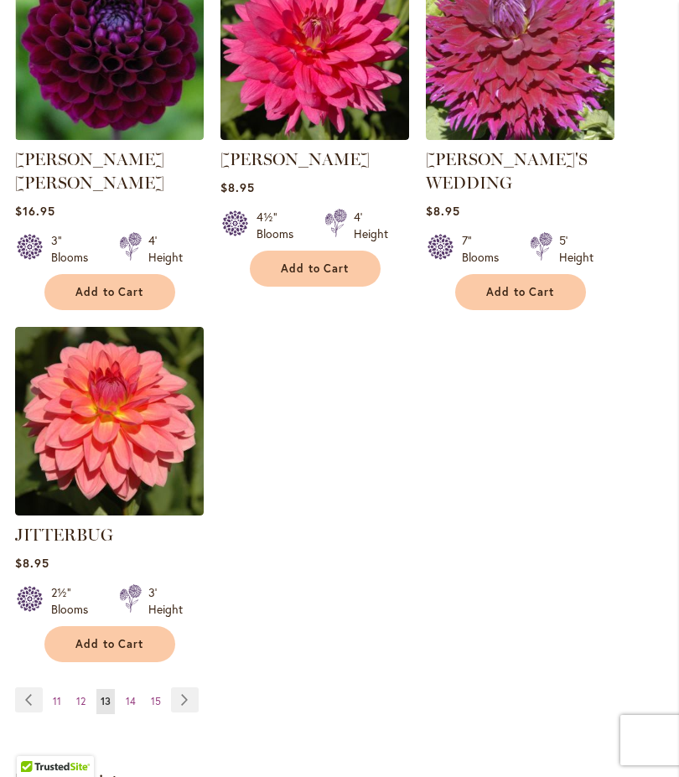
scroll to position [2188, 0]
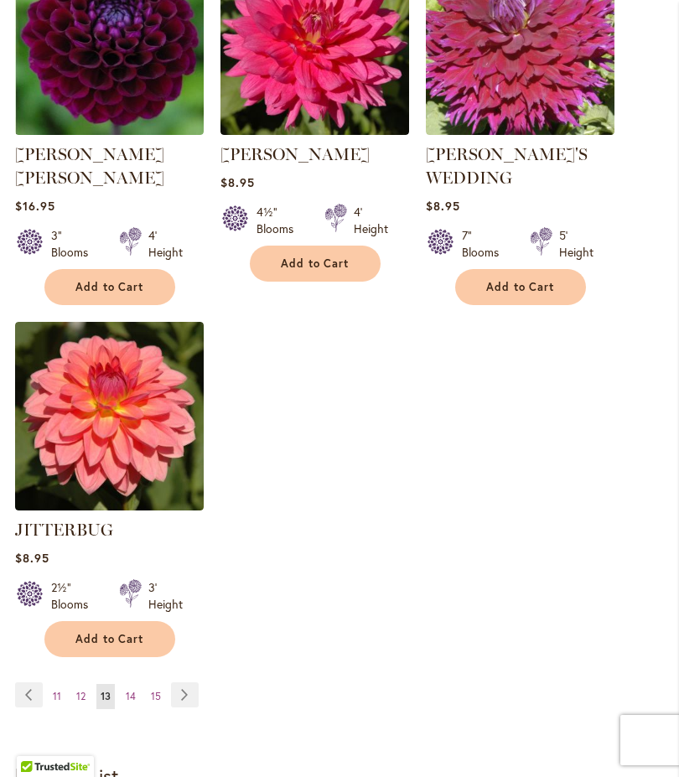
click at [194, 683] on link "Page Next" at bounding box center [185, 695] width 28 height 25
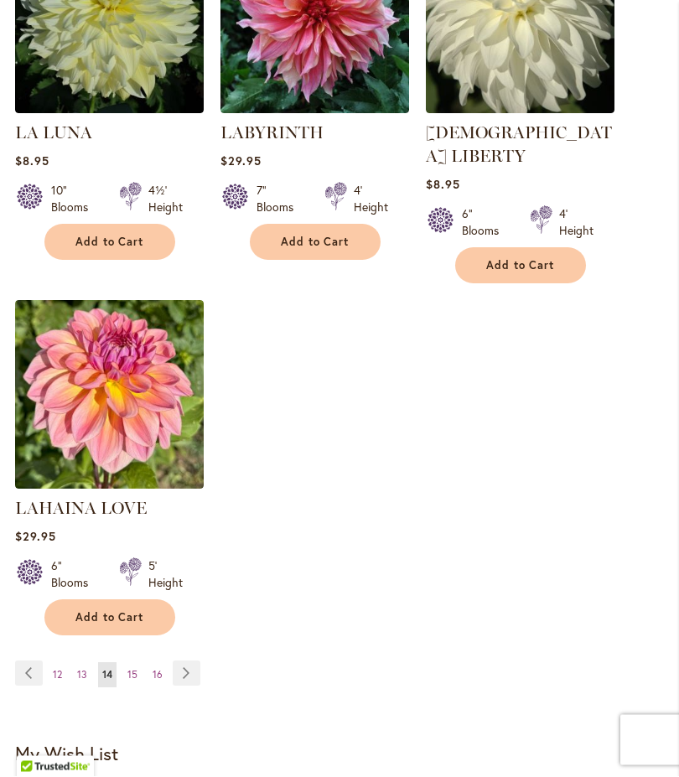
scroll to position [2179, 0]
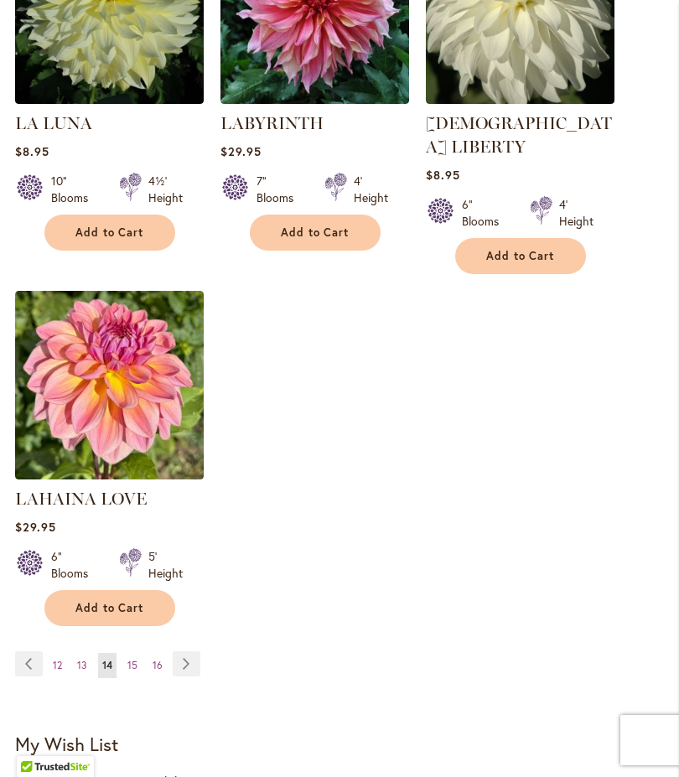
click at [193, 659] on link "Page Next" at bounding box center [187, 664] width 28 height 25
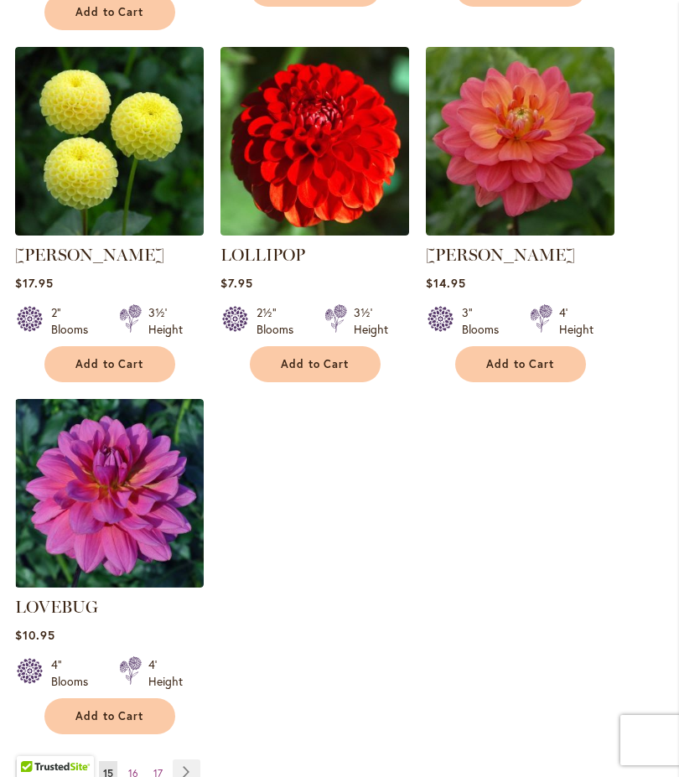
scroll to position [2095, 0]
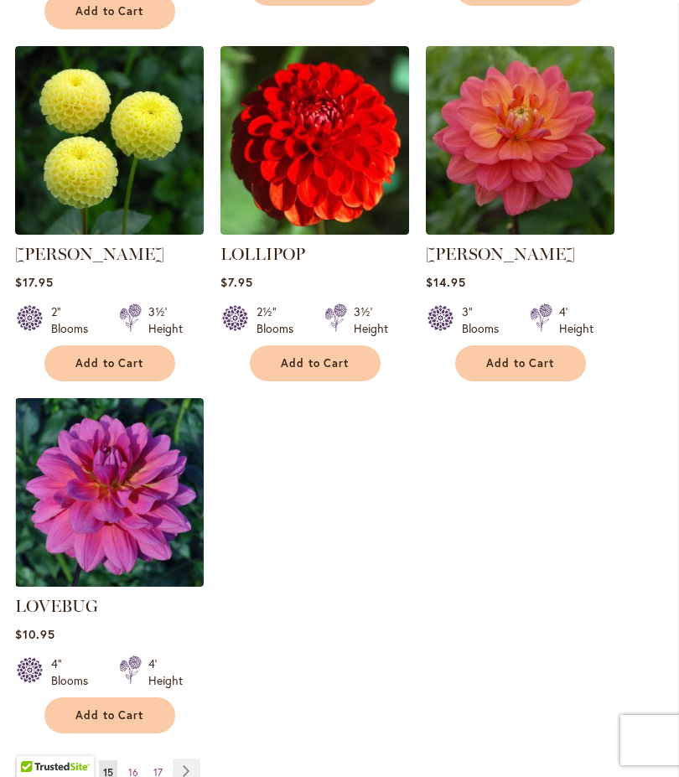
click at [194, 759] on link "Page Next" at bounding box center [187, 771] width 28 height 25
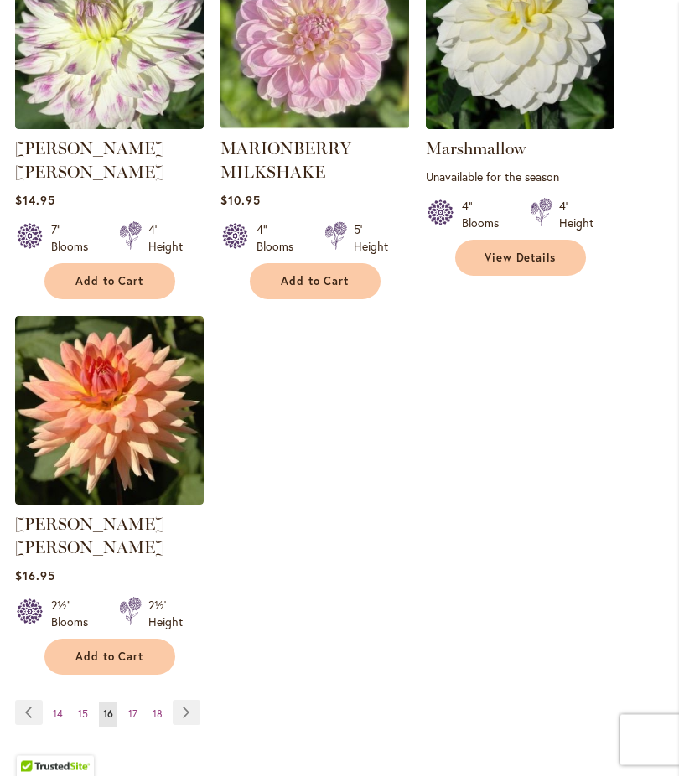
scroll to position [2178, 0]
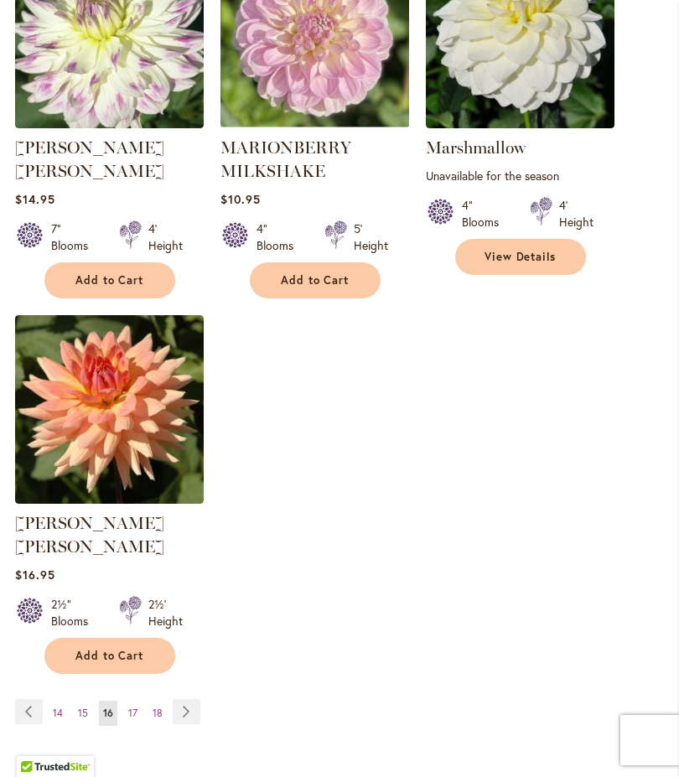
click at [194, 699] on link "Page Next" at bounding box center [187, 711] width 28 height 25
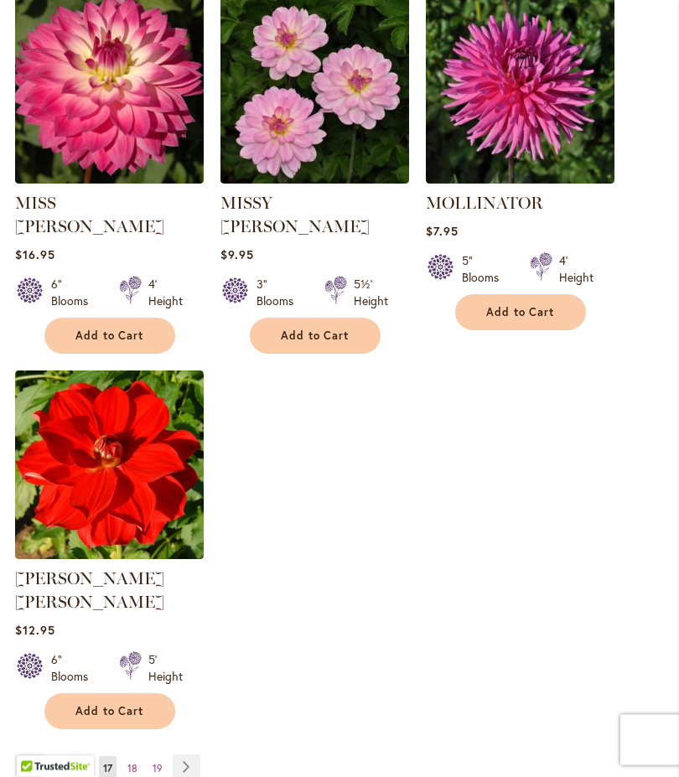
scroll to position [2099, 0]
click at [193, 755] on link "Page Next" at bounding box center [187, 767] width 28 height 25
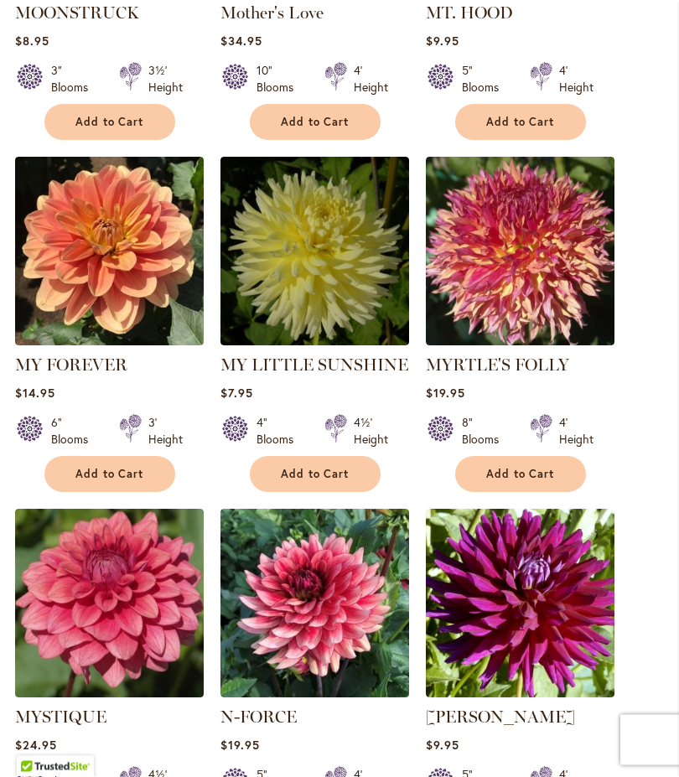
scroll to position [881, 0]
click at [152, 297] on img at bounding box center [109, 251] width 189 height 189
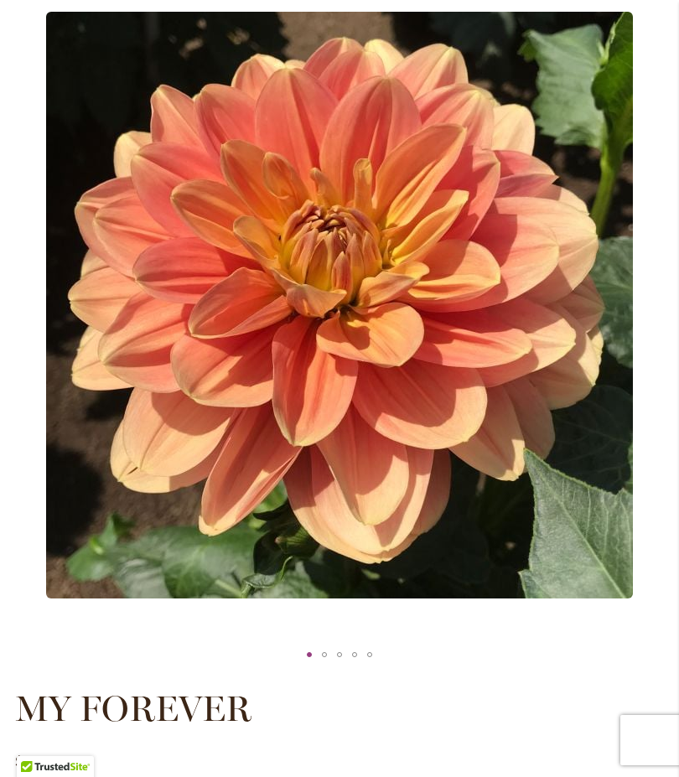
scroll to position [238, 0]
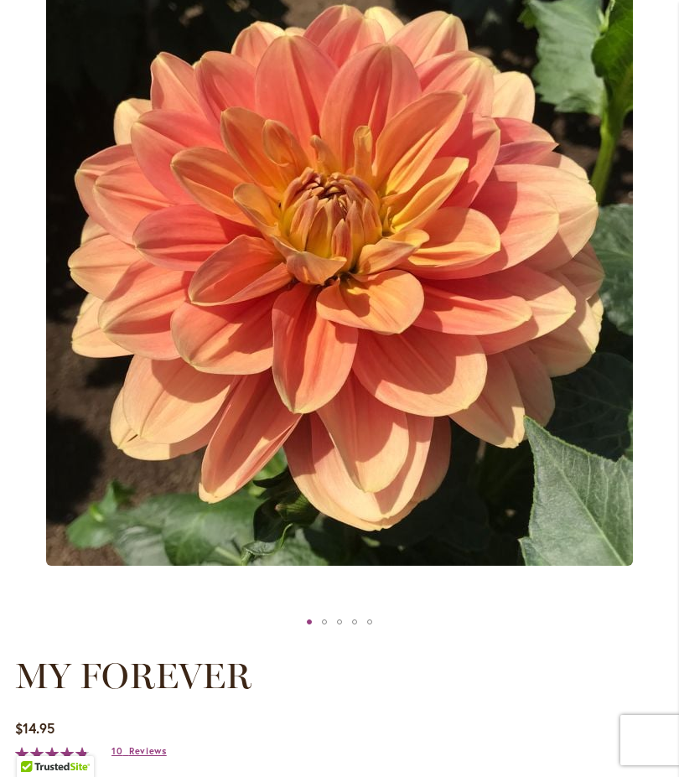
scroll to position [294, 0]
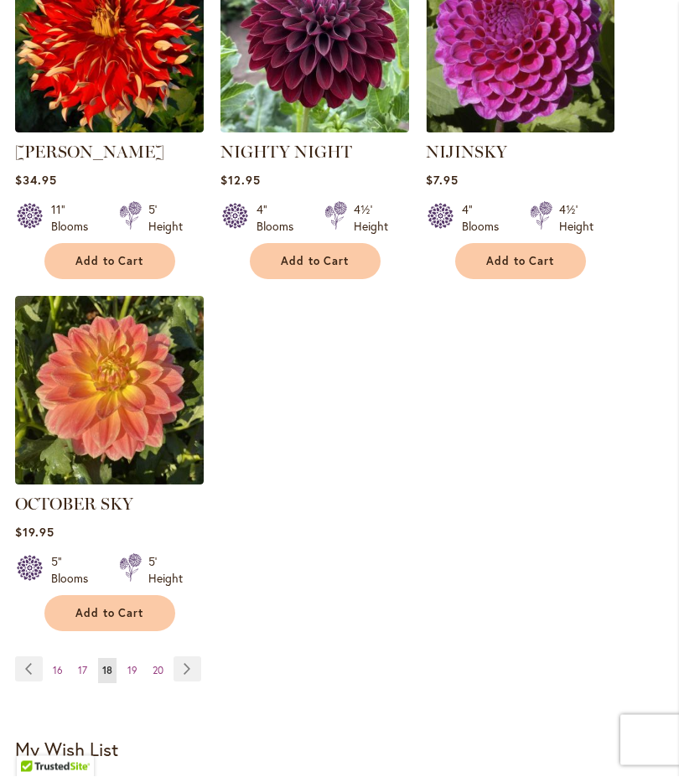
scroll to position [2151, 0]
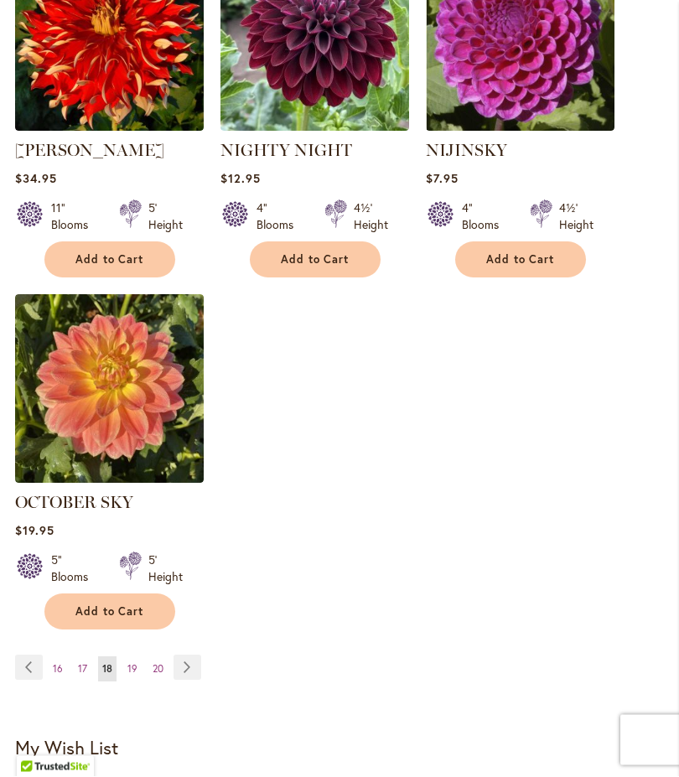
click at [188, 681] on link "Page Next" at bounding box center [188, 668] width 28 height 25
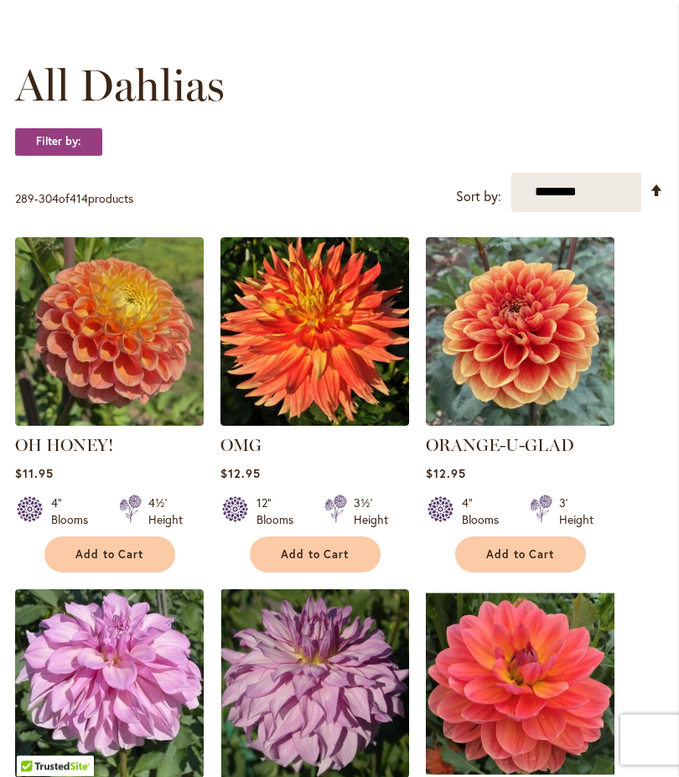
scroll to position [448, 0]
click at [553, 777] on img at bounding box center [520, 684] width 189 height 189
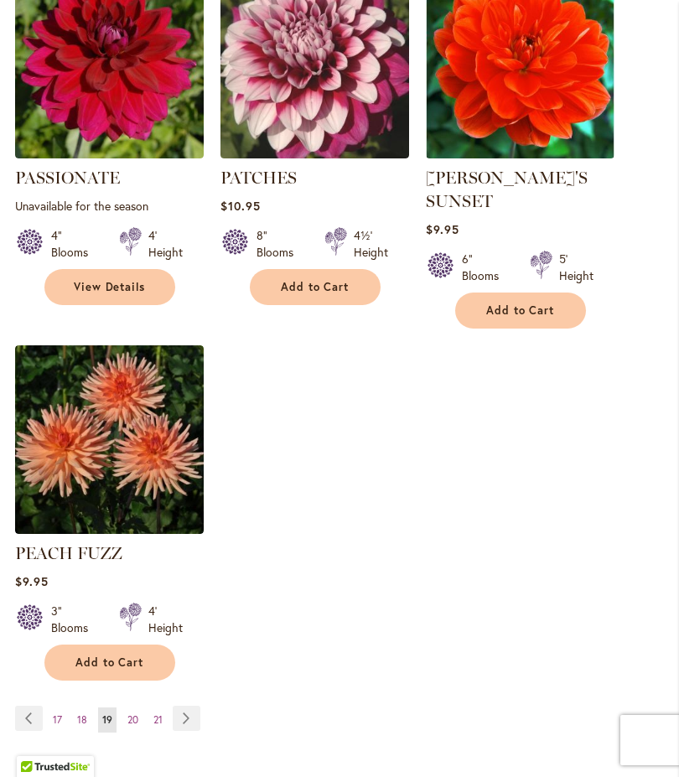
scroll to position [2170, 0]
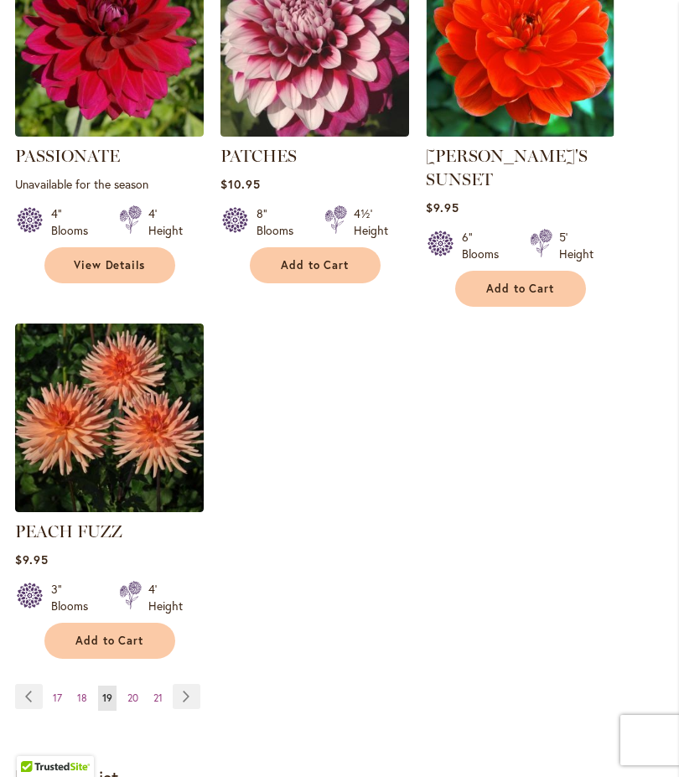
click at [200, 688] on link "Page Next" at bounding box center [187, 696] width 28 height 25
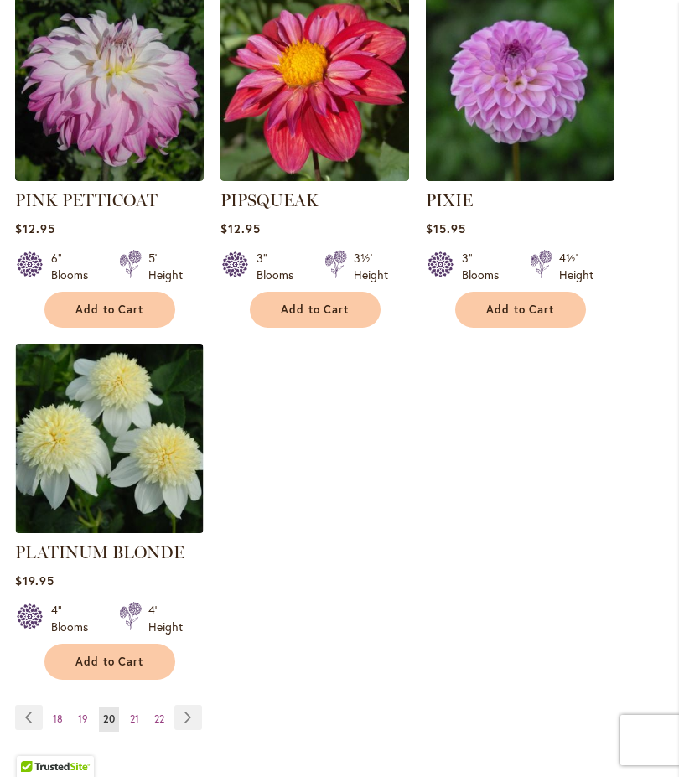
scroll to position [2162, 0]
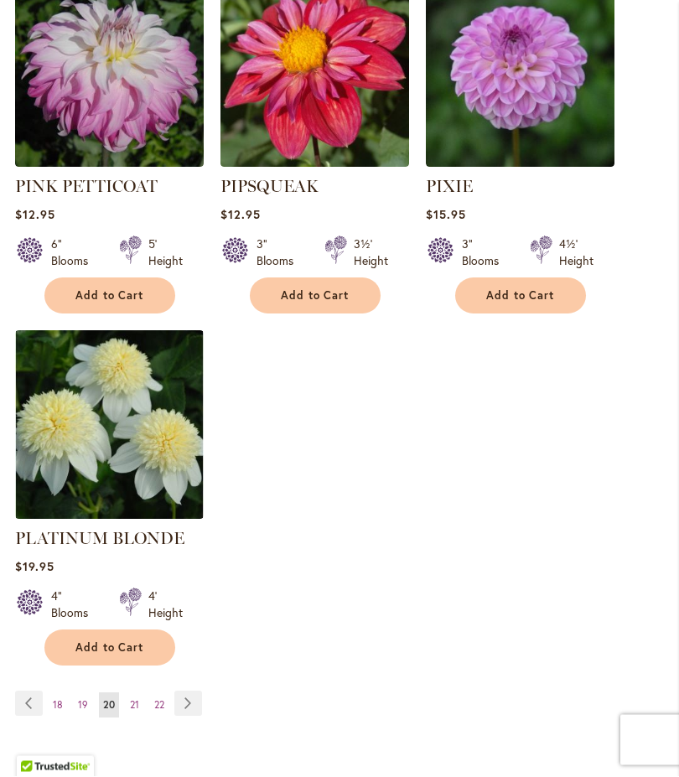
click at [190, 700] on link "Page Next" at bounding box center [188, 704] width 28 height 25
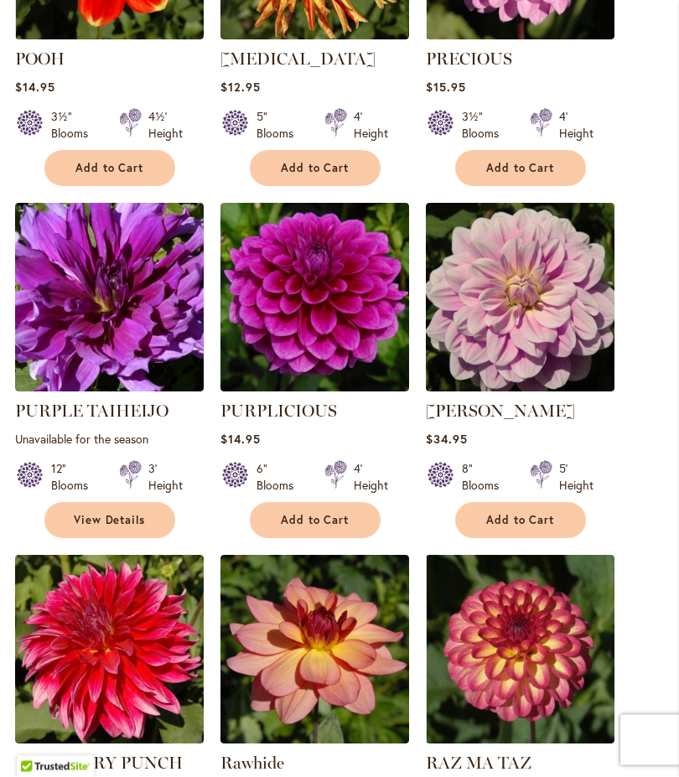
scroll to position [1259, 0]
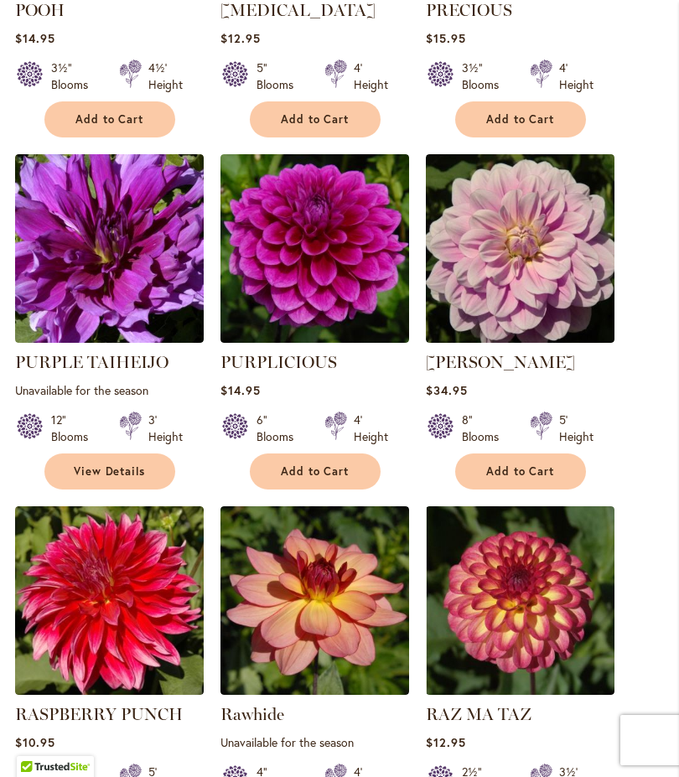
click at [552, 317] on img at bounding box center [520, 248] width 189 height 189
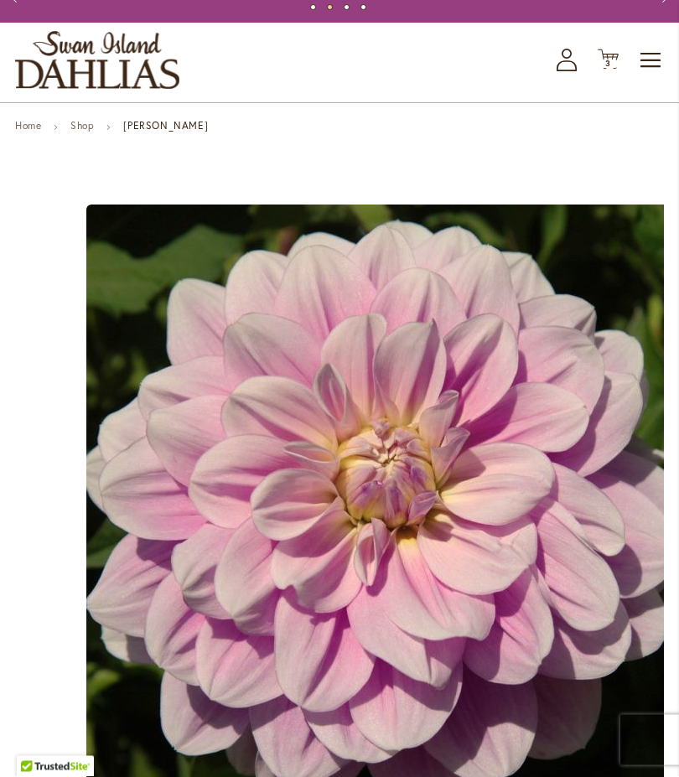
scroll to position [61, 0]
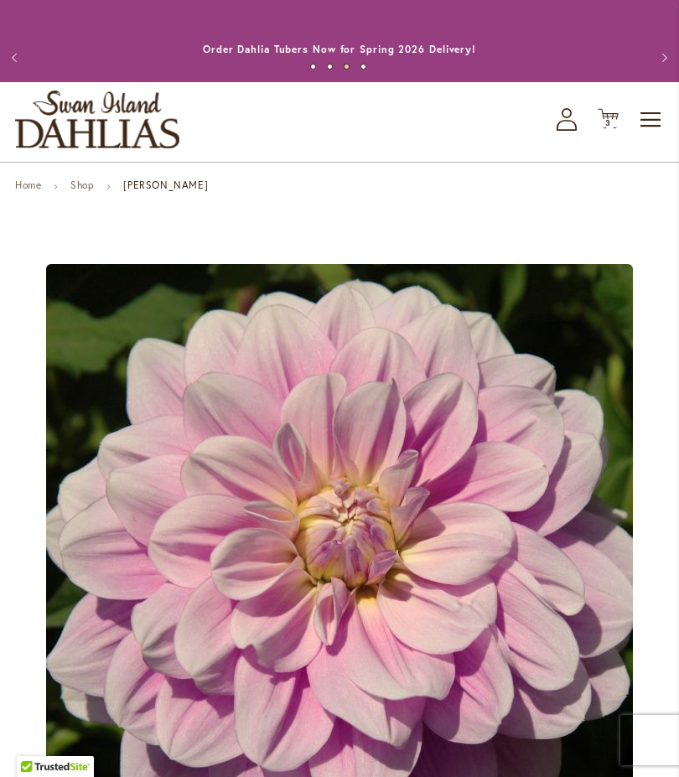
scroll to position [12, 0]
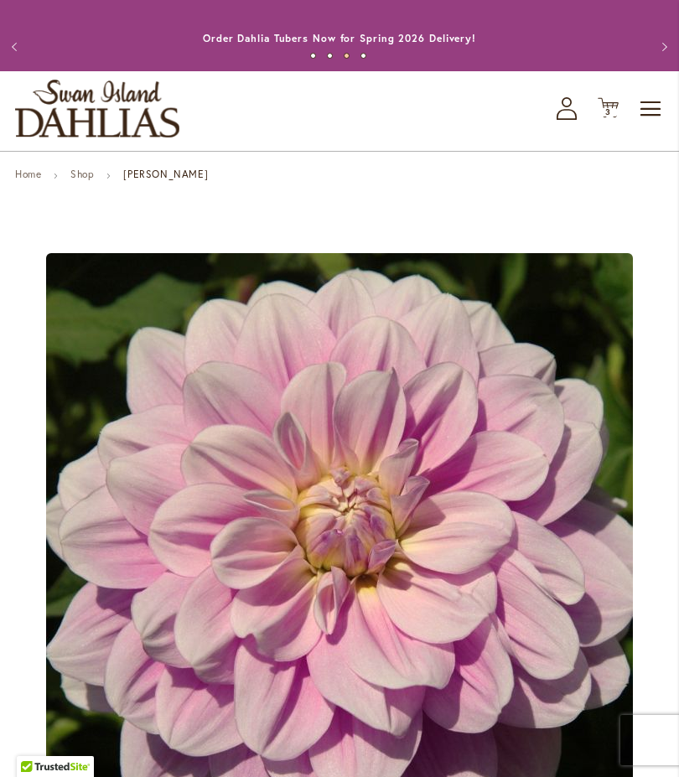
click at [22, 64] on button "Previous" at bounding box center [17, 47] width 34 height 34
click at [26, 57] on button "Previous" at bounding box center [17, 47] width 34 height 34
click at [34, 33] on button "Previous" at bounding box center [17, 47] width 34 height 34
click at [23, 61] on button "Previous" at bounding box center [17, 47] width 34 height 34
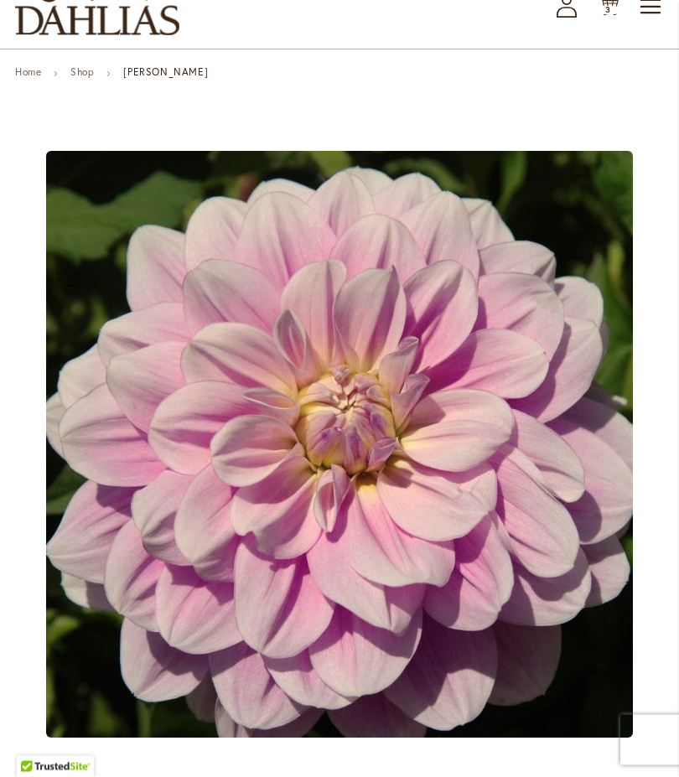
scroll to position [0, 0]
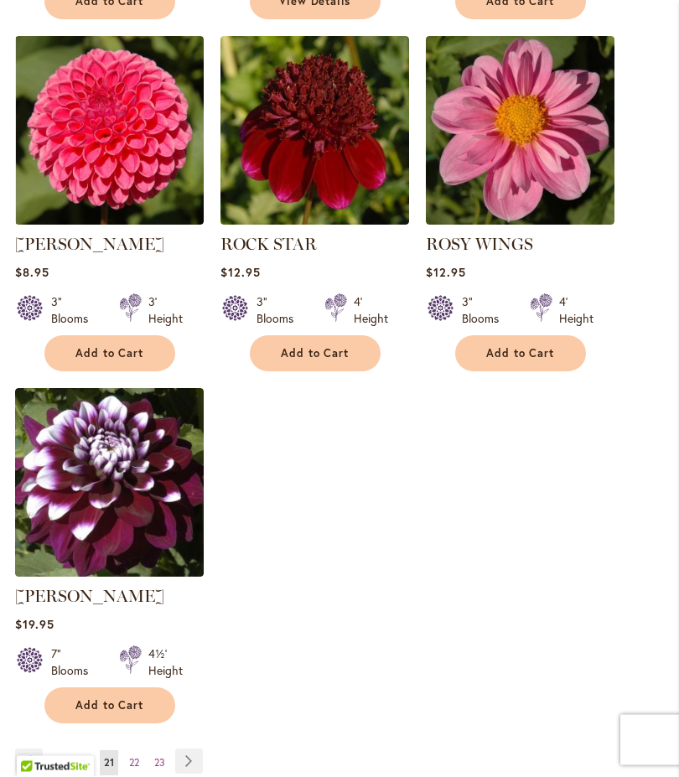
scroll to position [2081, 0]
click at [203, 774] on link "Page Next" at bounding box center [189, 761] width 28 height 25
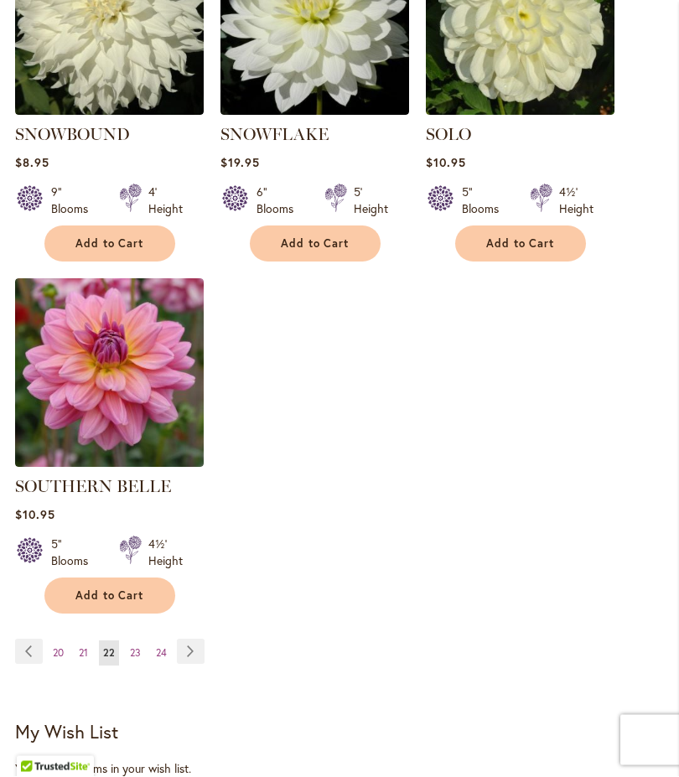
scroll to position [2191, 0]
click at [205, 642] on link "Page Next" at bounding box center [191, 651] width 28 height 25
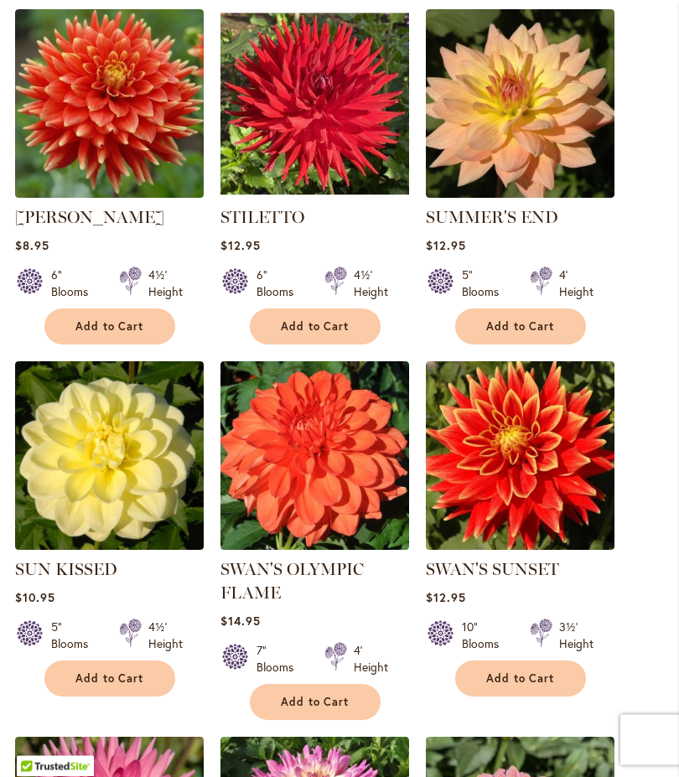
scroll to position [1380, 0]
click at [346, 159] on img at bounding box center [315, 103] width 189 height 189
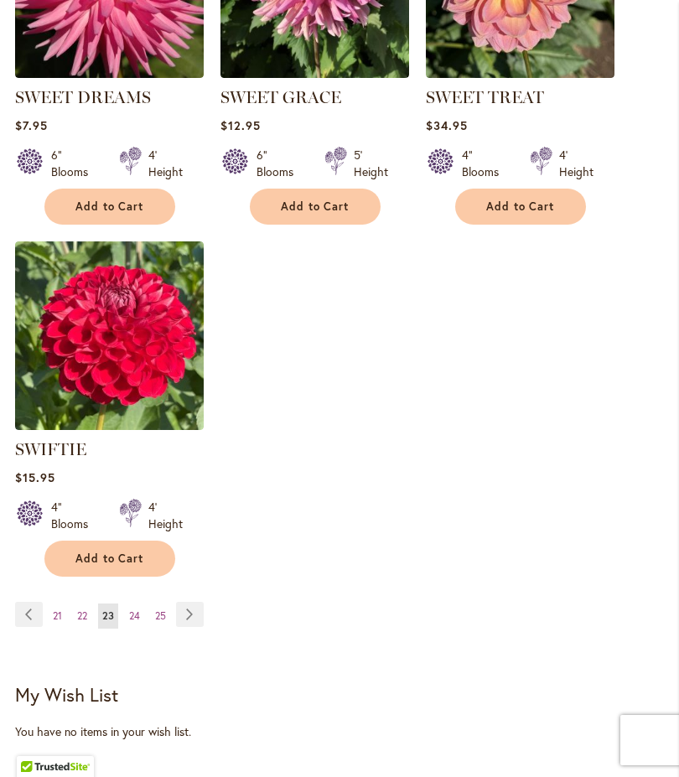
scroll to position [2240, 0]
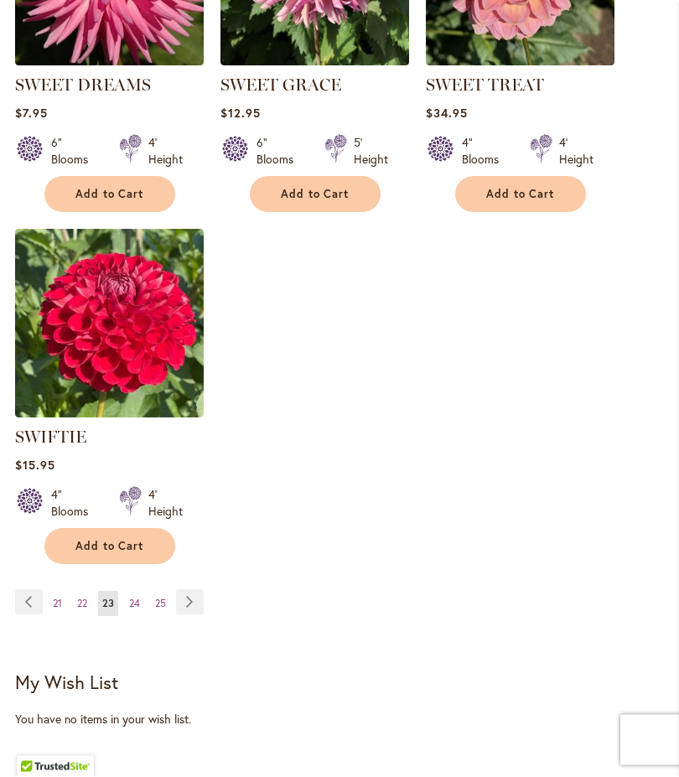
click at [200, 616] on link "Page Next" at bounding box center [190, 602] width 28 height 25
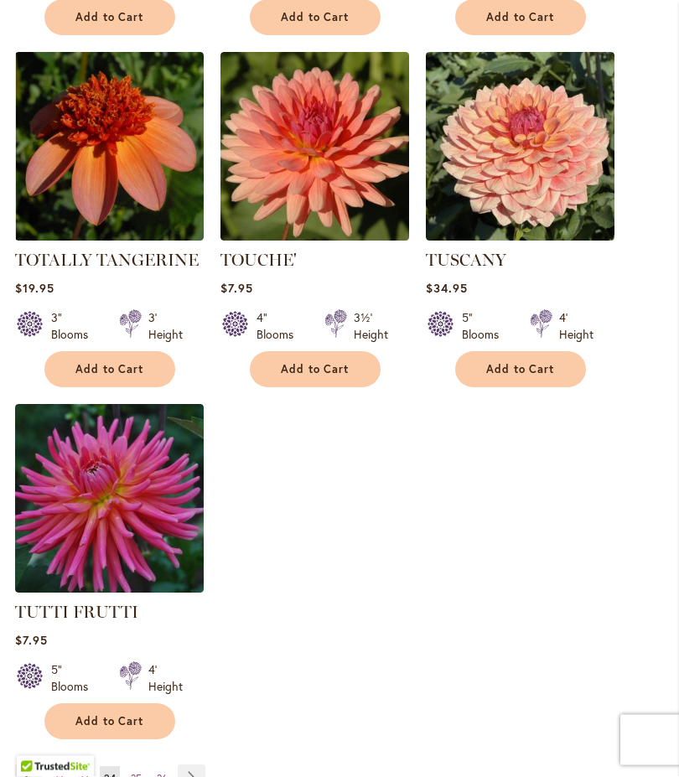
scroll to position [2066, 0]
click at [200, 774] on link "Page Next" at bounding box center [192, 777] width 28 height 25
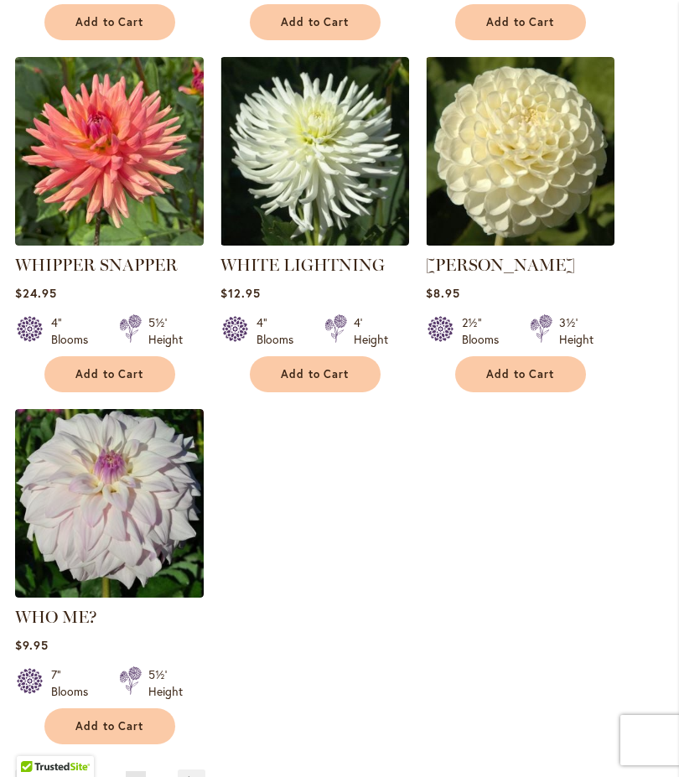
scroll to position [2066, 0]
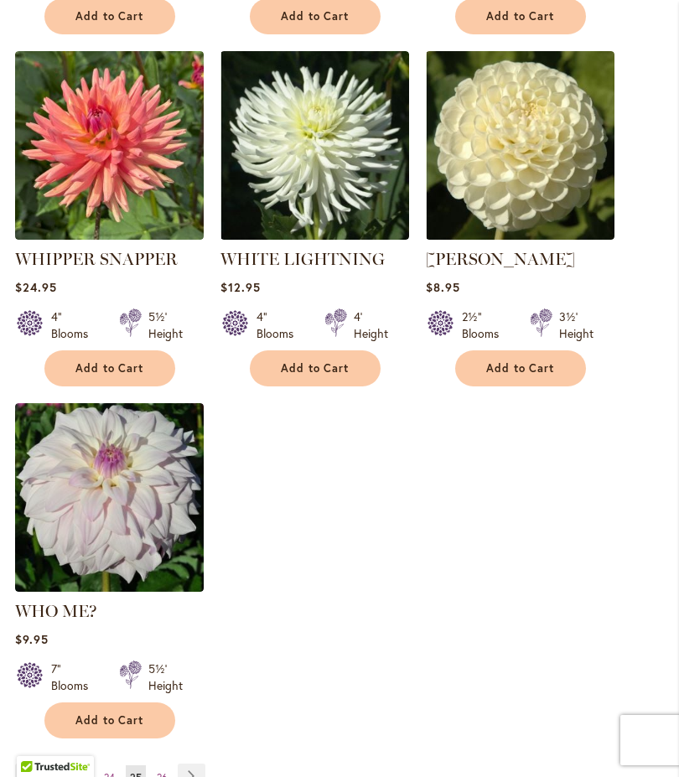
click at [193, 774] on link "Page Next" at bounding box center [192, 776] width 28 height 25
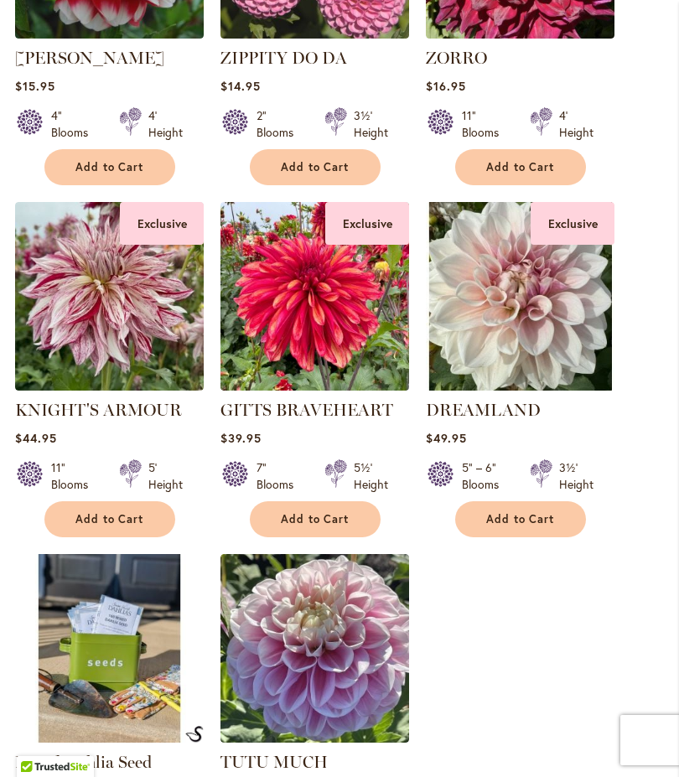
scroll to position [1539, 0]
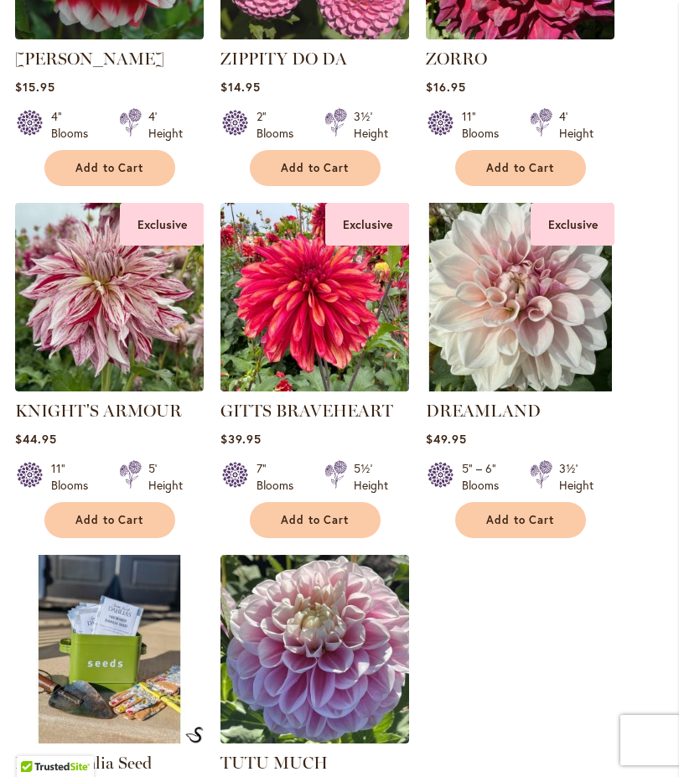
click at [368, 392] on img at bounding box center [315, 297] width 189 height 189
